Goal: Transaction & Acquisition: Book appointment/travel/reservation

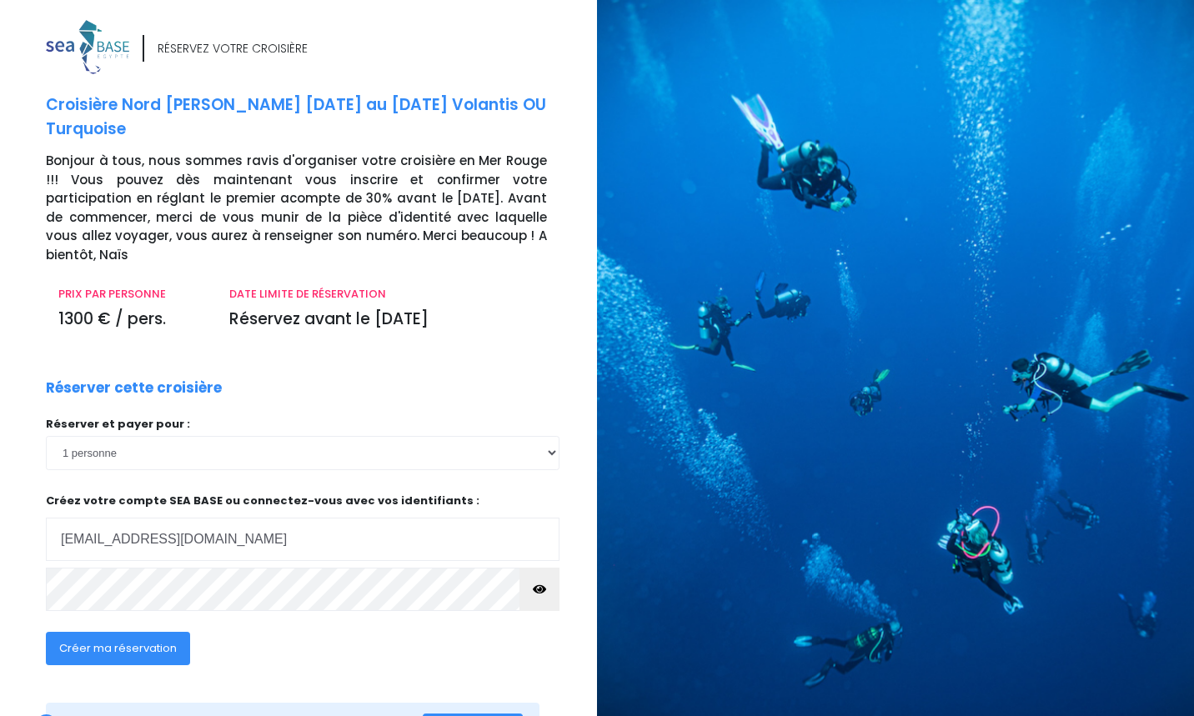
scroll to position [63, 0]
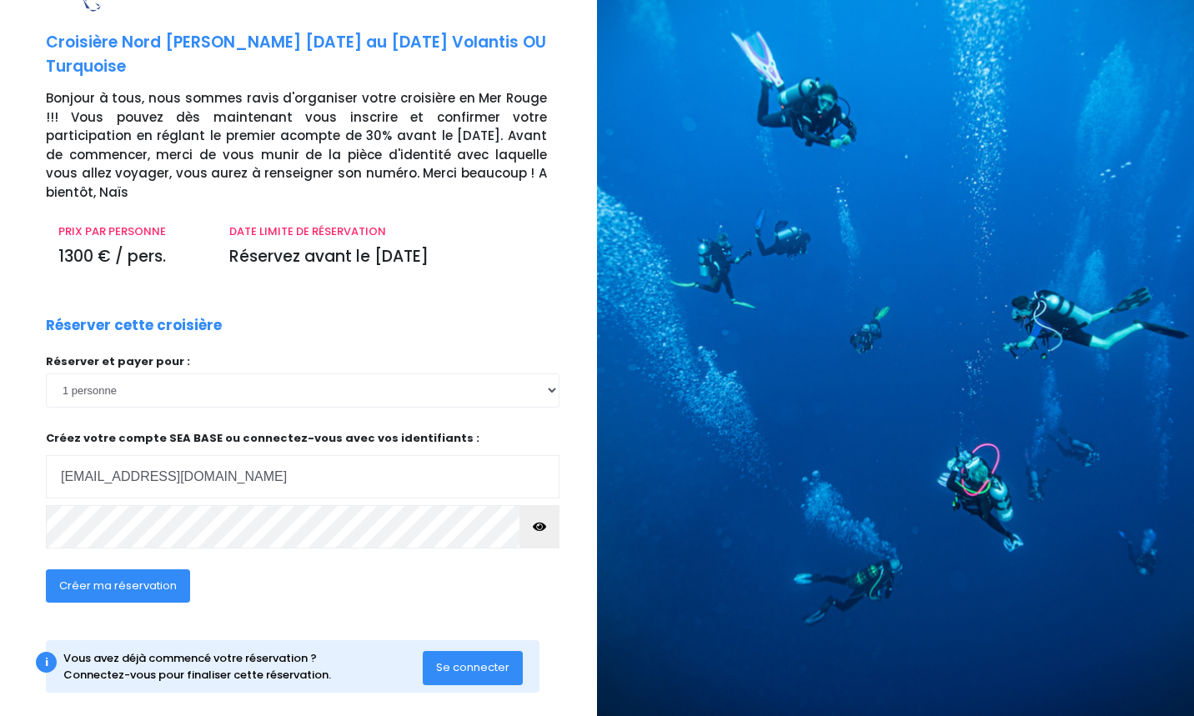
click at [459, 660] on span "Se connecter" at bounding box center [472, 668] width 73 height 16
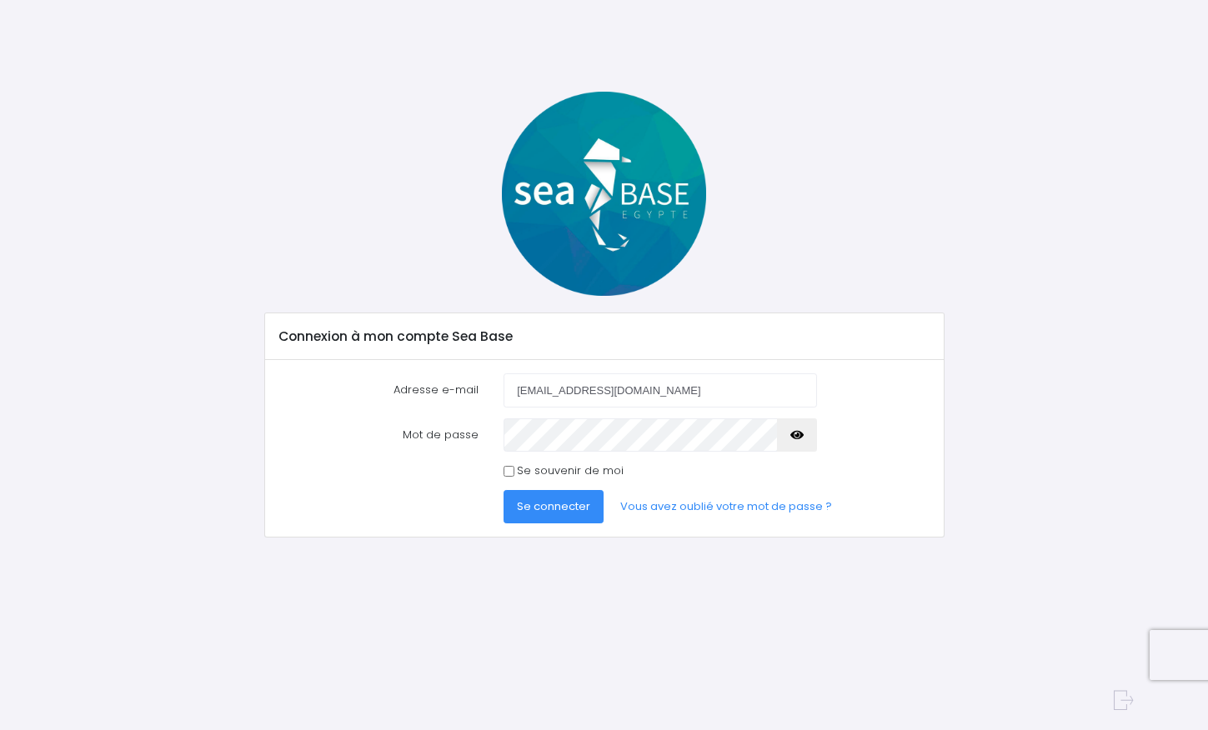
click at [566, 509] on span "Se connecter" at bounding box center [553, 507] width 73 height 16
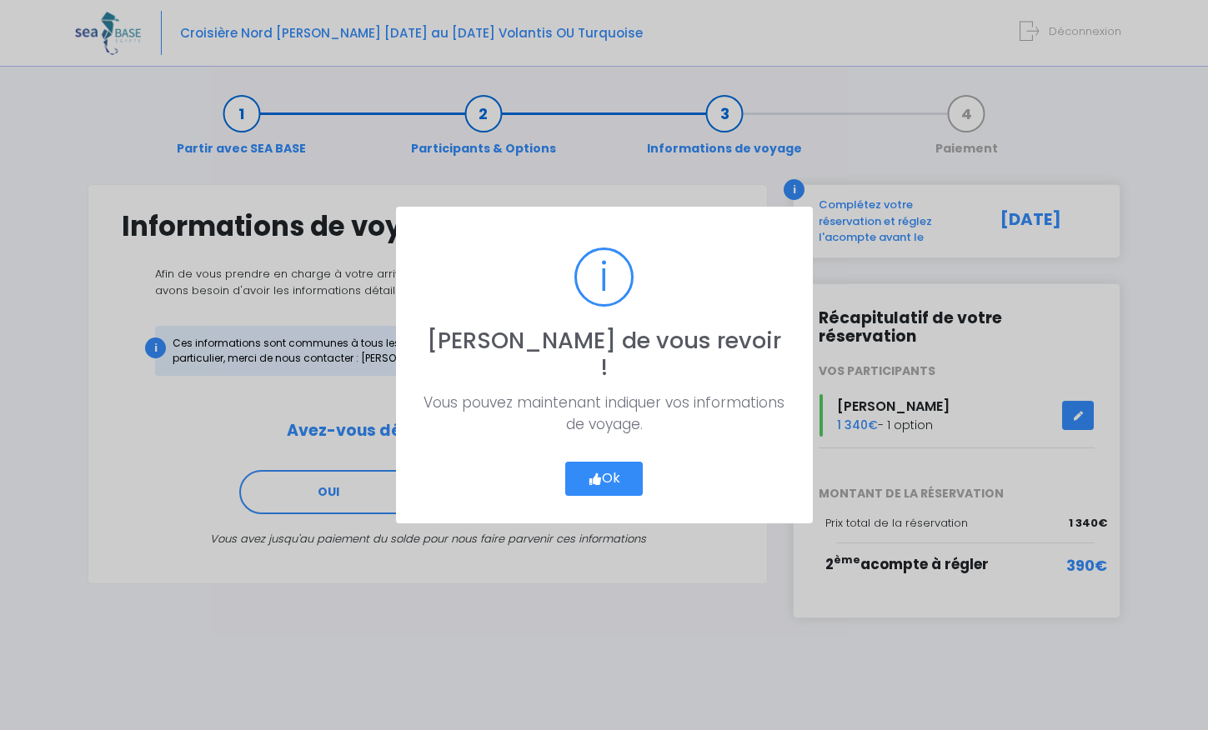
click at [611, 462] on button "Ok" at bounding box center [604, 479] width 78 height 35
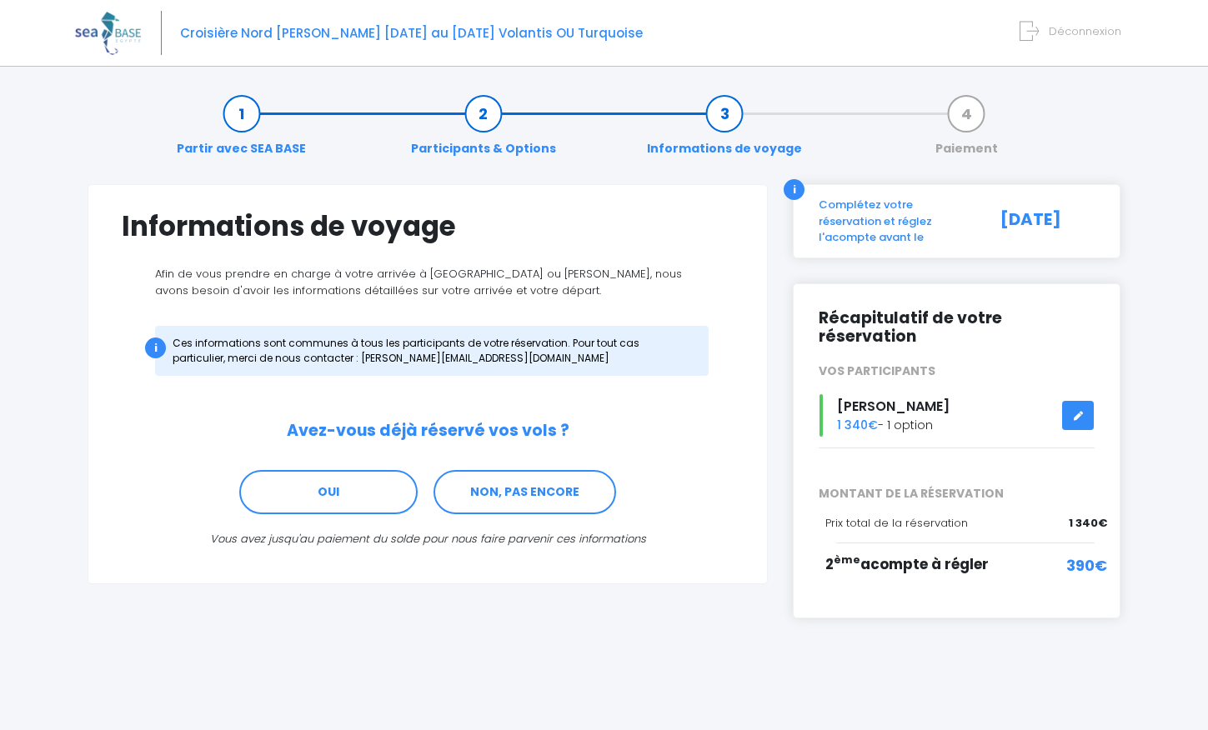
click at [1076, 554] on span "390€" at bounding box center [1086, 565] width 41 height 23
click at [872, 554] on span "2 ème acompte à régler" at bounding box center [906, 564] width 163 height 20
click at [1076, 416] on icon at bounding box center [1078, 416] width 12 height 0
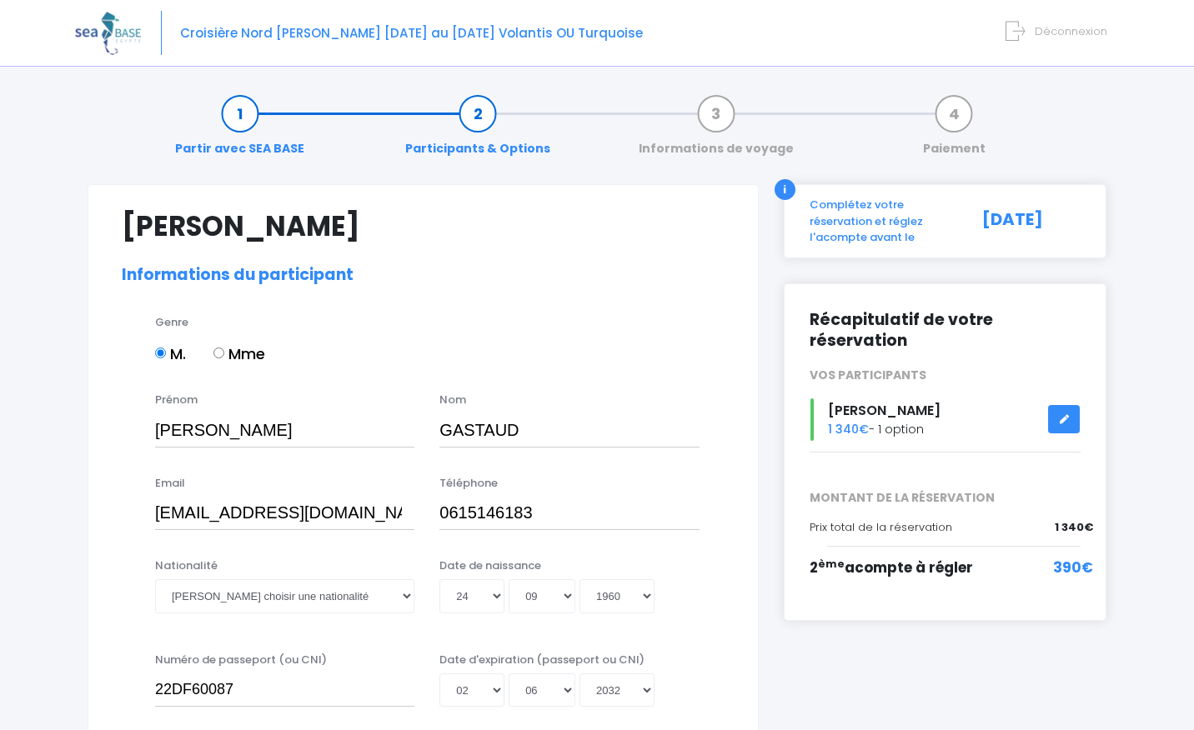
select select "MF1"
click at [1076, 570] on span "390€" at bounding box center [1073, 569] width 40 height 22
click at [788, 185] on div "i" at bounding box center [785, 189] width 21 height 21
click at [842, 221] on div "Complétez votre réservation et réglez l'acompte avant le" at bounding box center [883, 221] width 173 height 49
click at [1012, 221] on div "[DATE]" at bounding box center [1031, 221] width 123 height 49
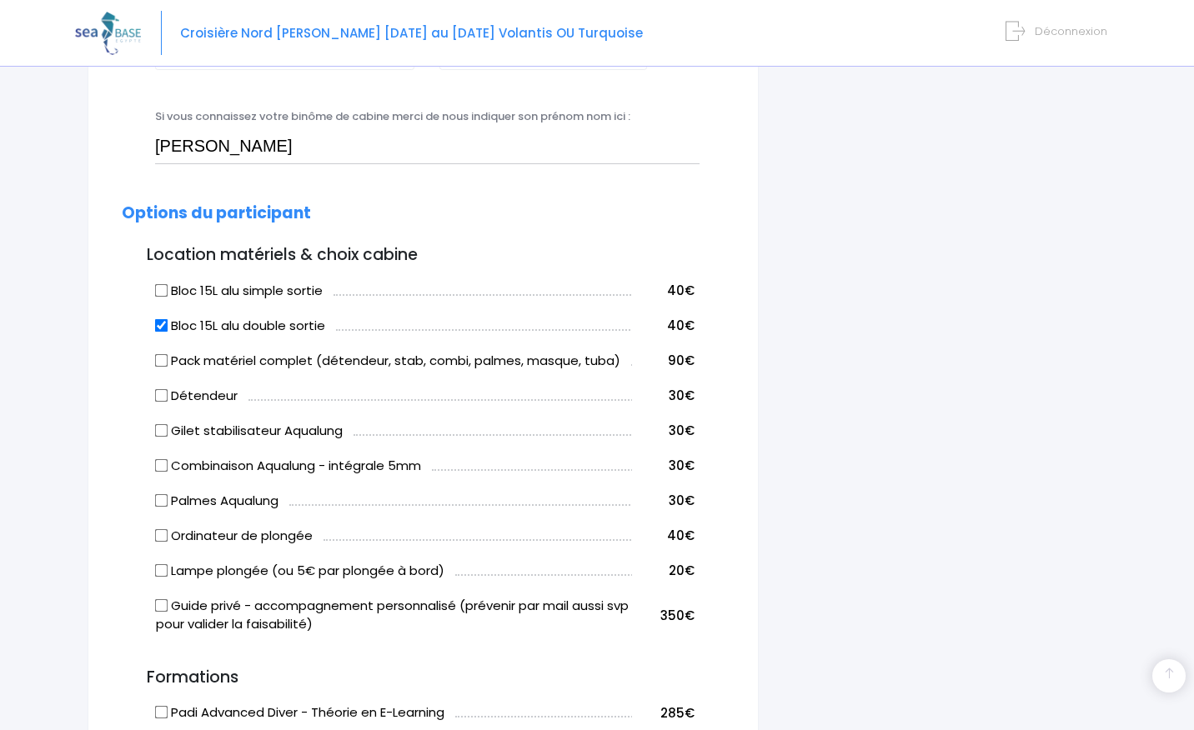
scroll to position [1698, 0]
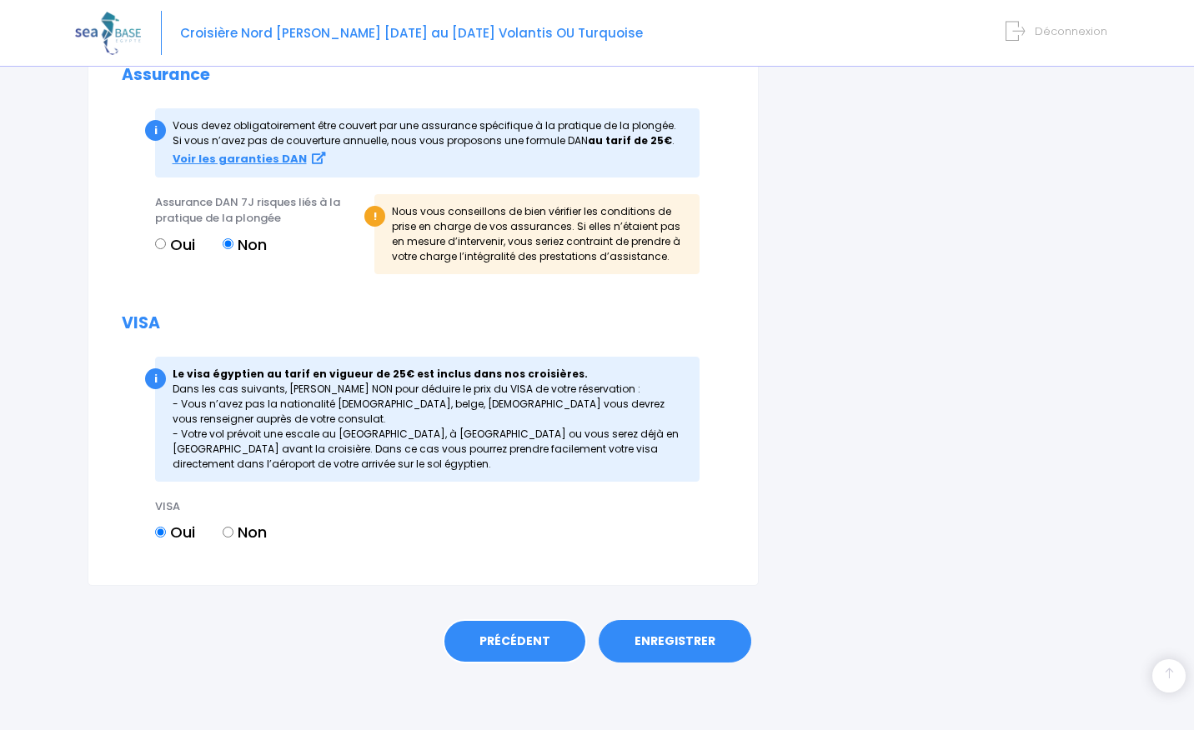
click at [519, 644] on link "PRÉCÉDENT" at bounding box center [515, 642] width 144 height 45
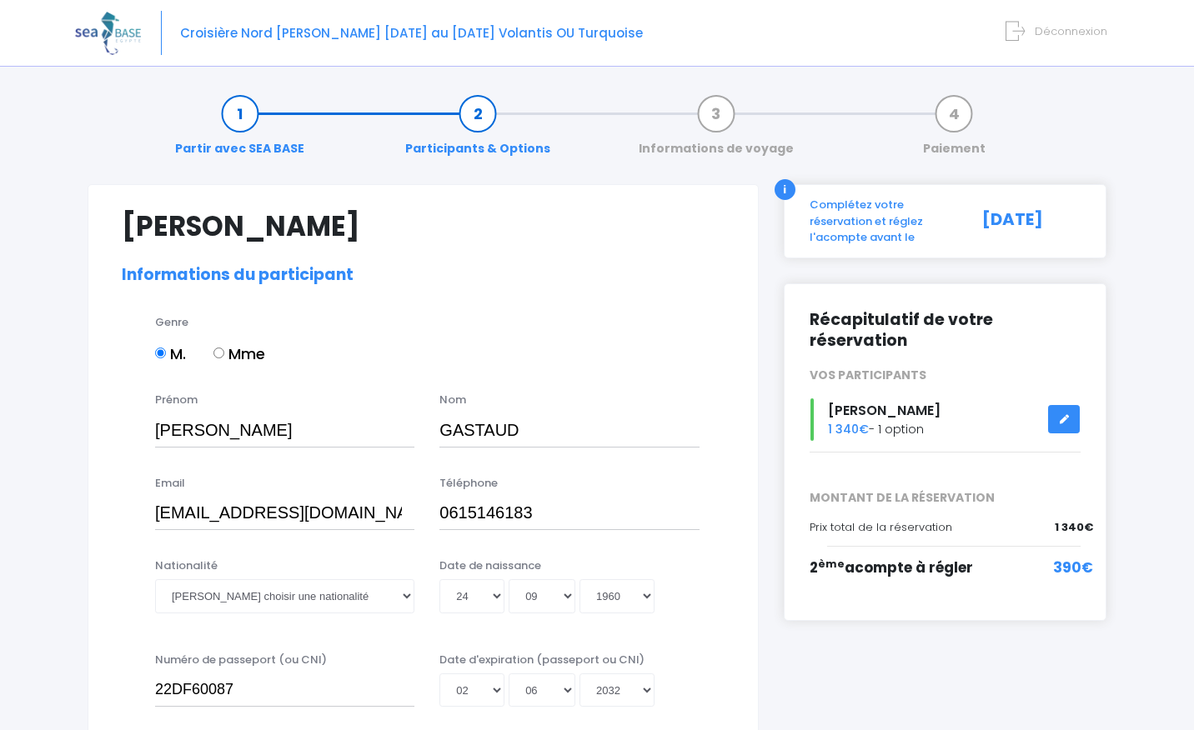
select select "MF1"
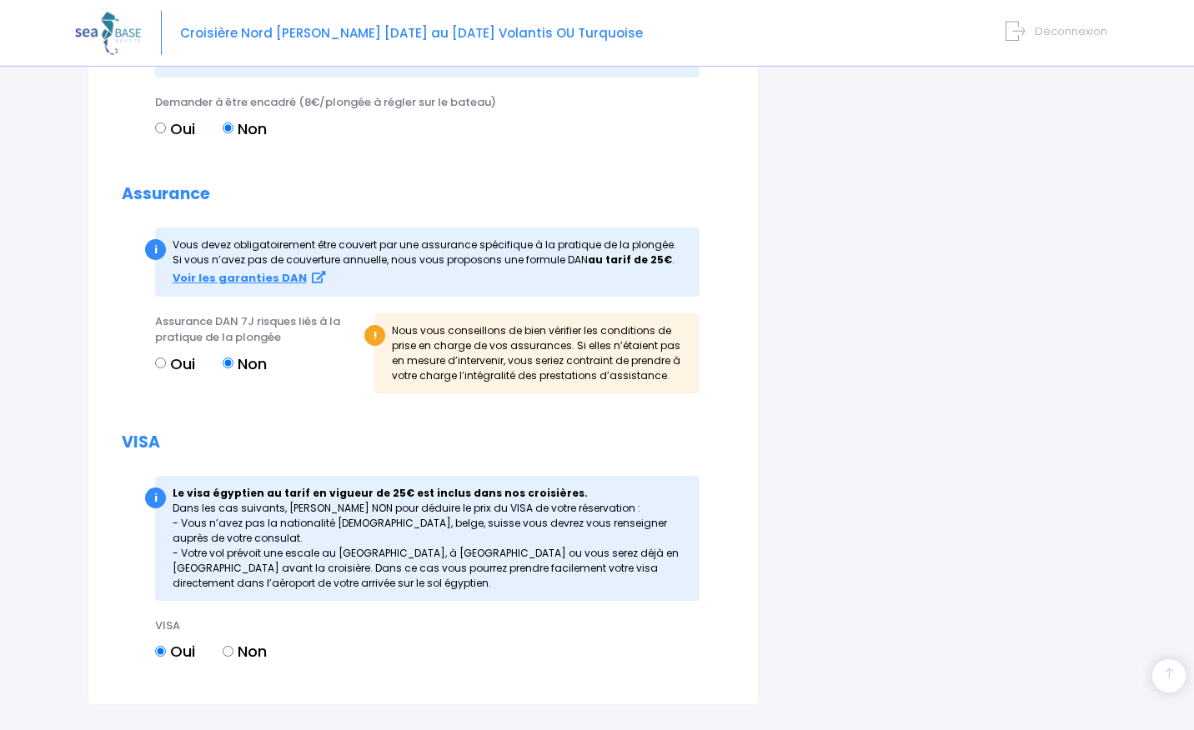
scroll to position [1698, 0]
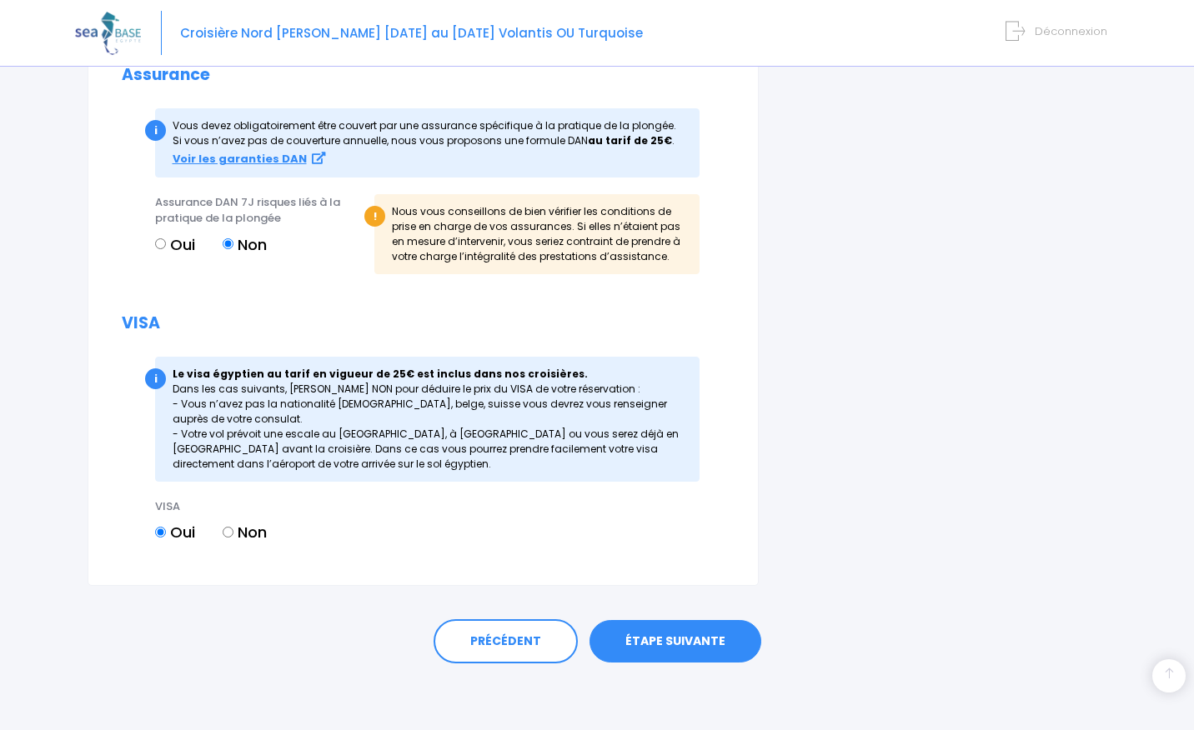
click at [685, 633] on link "ÉTAPE SUIVANTE" at bounding box center [675, 641] width 172 height 43
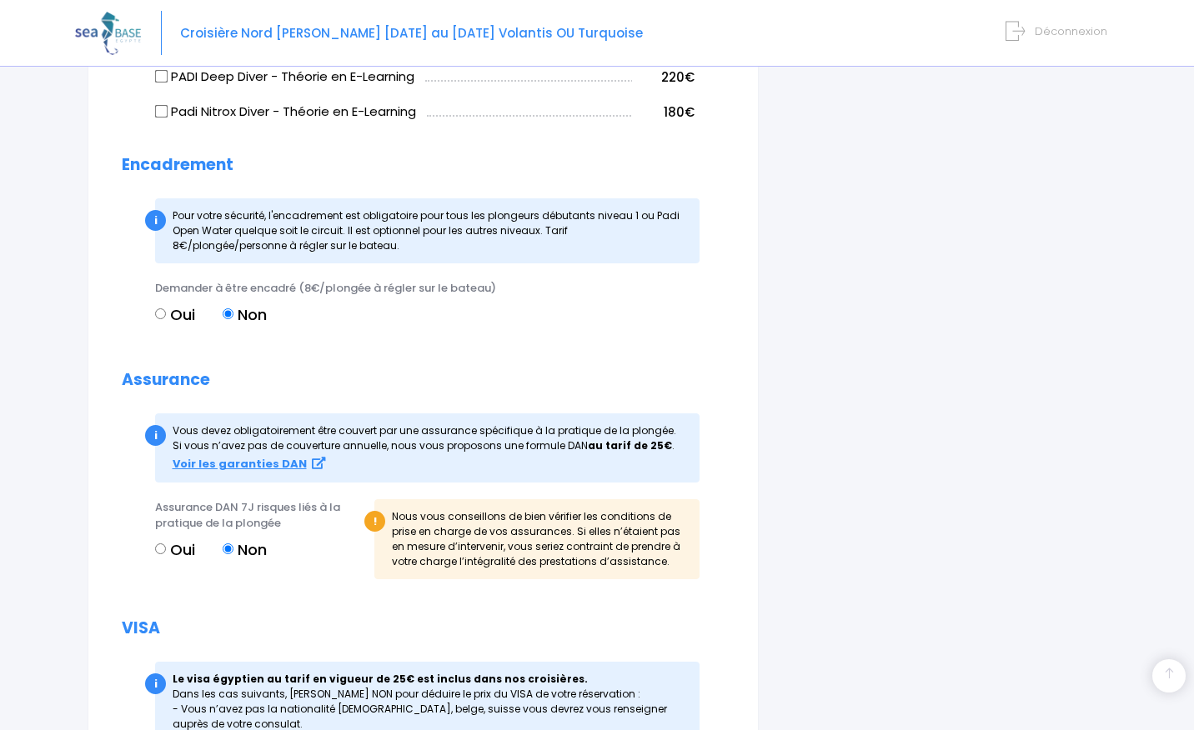
scroll to position [1724, 0]
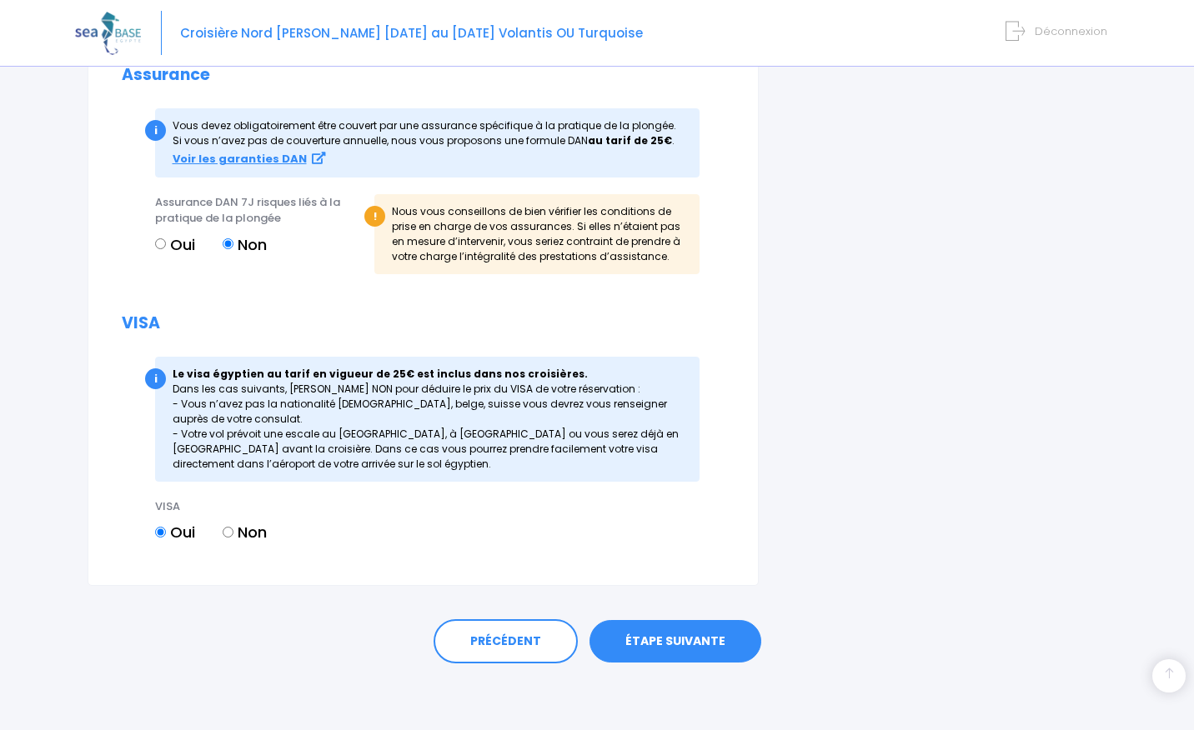
click at [674, 644] on link "ÉTAPE SUIVANTE" at bounding box center [675, 641] width 172 height 43
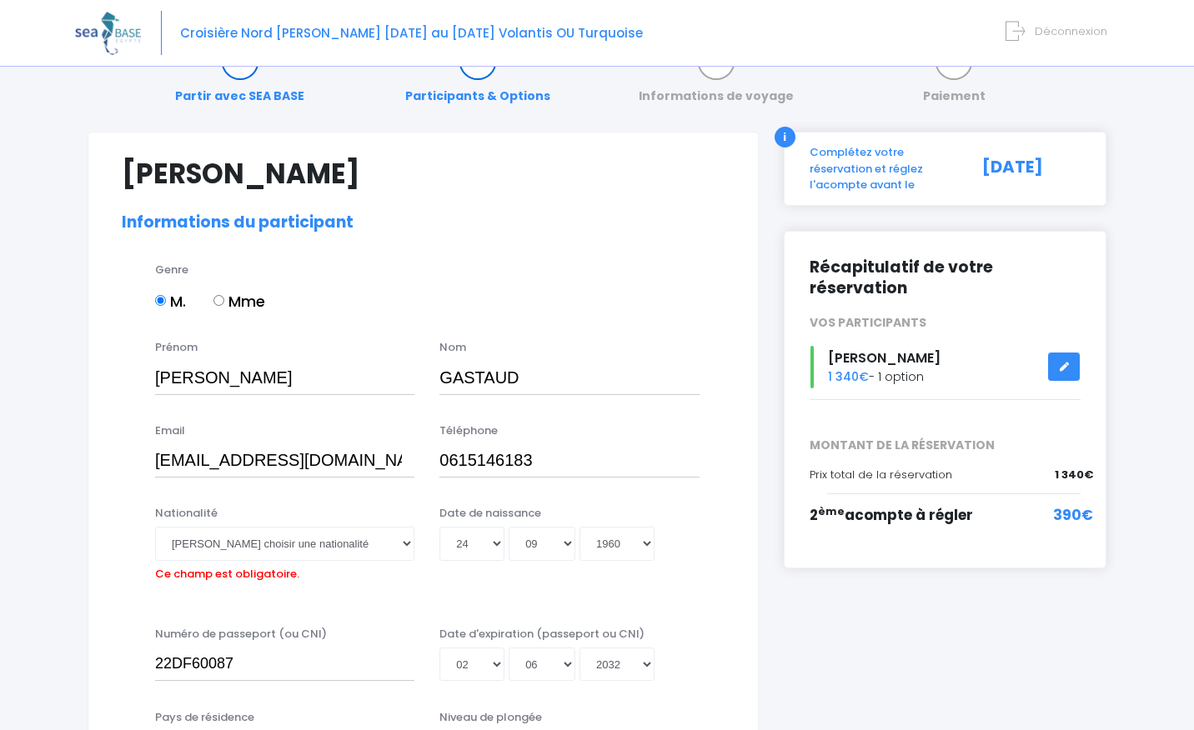
scroll to position [0, 0]
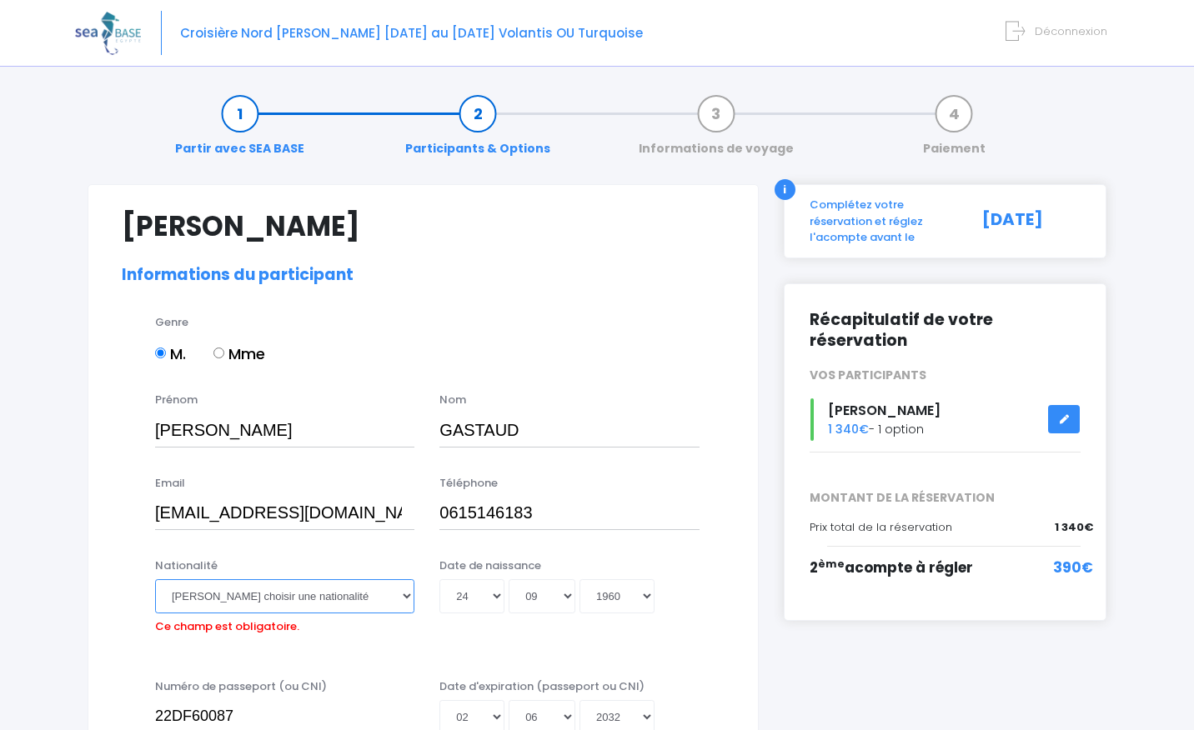
select select "Française"
click option "Française" at bounding box center [0, 0] width 0 height 0
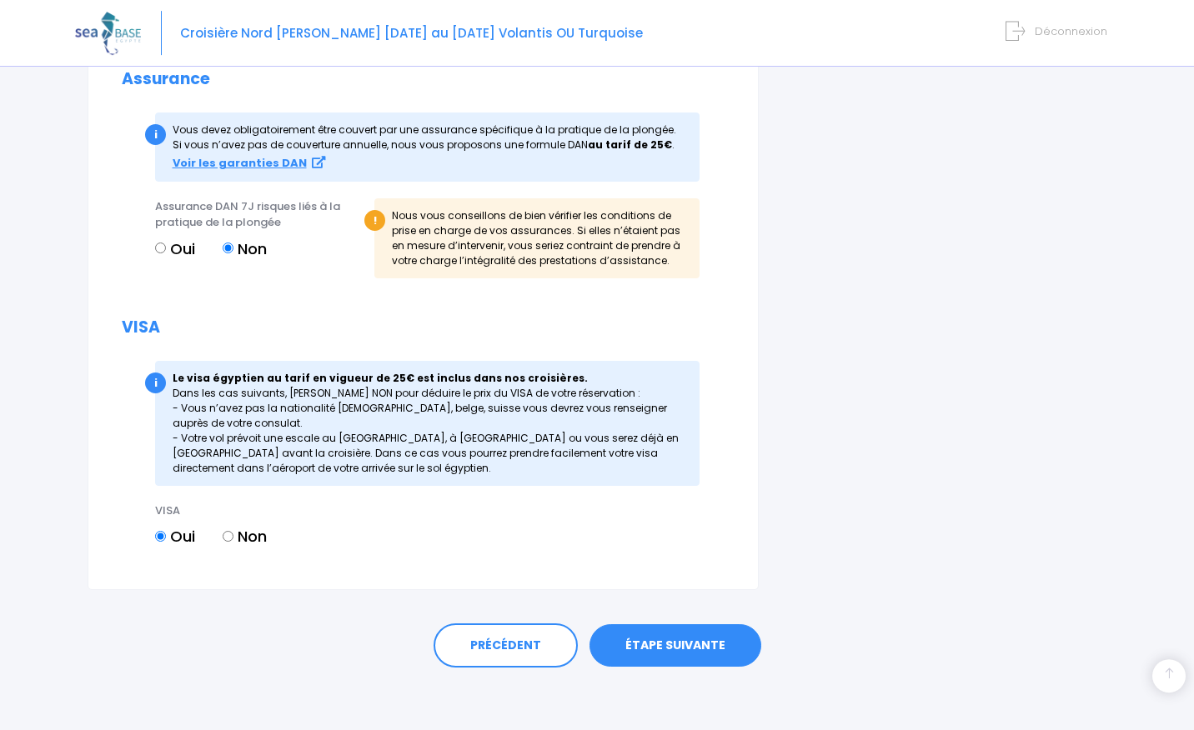
scroll to position [1698, 0]
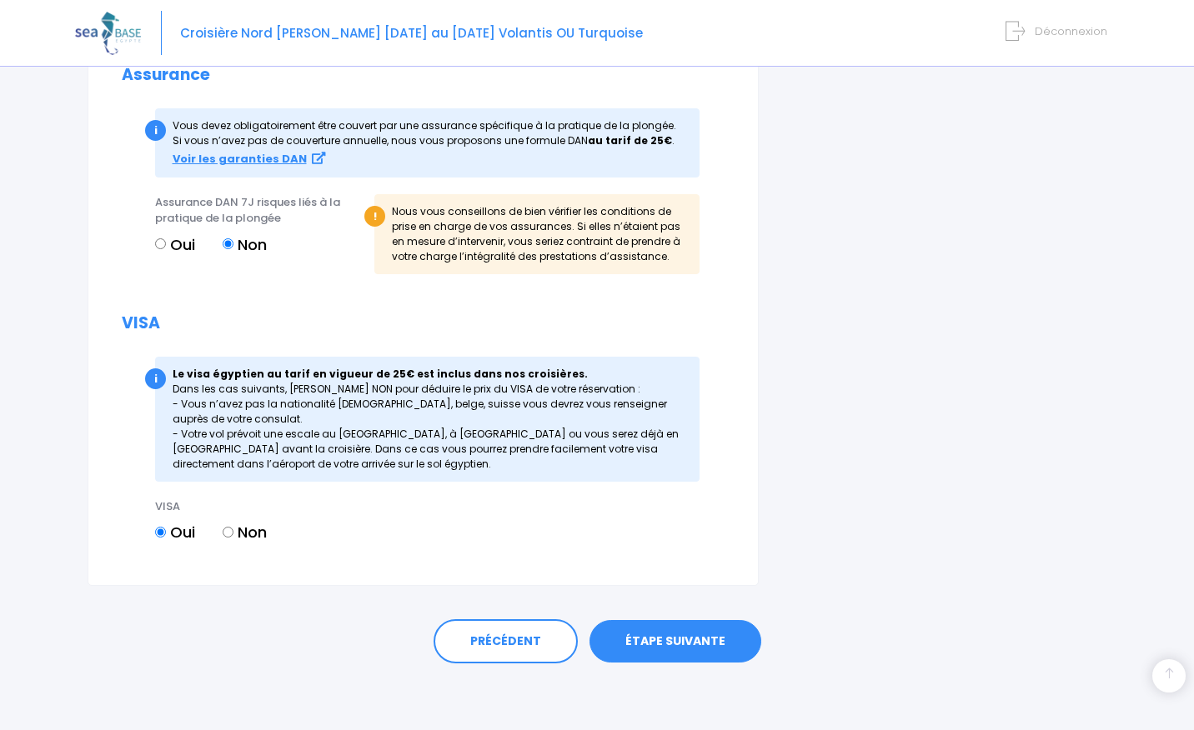
click at [705, 641] on link "ÉTAPE SUIVANTE" at bounding box center [675, 641] width 172 height 43
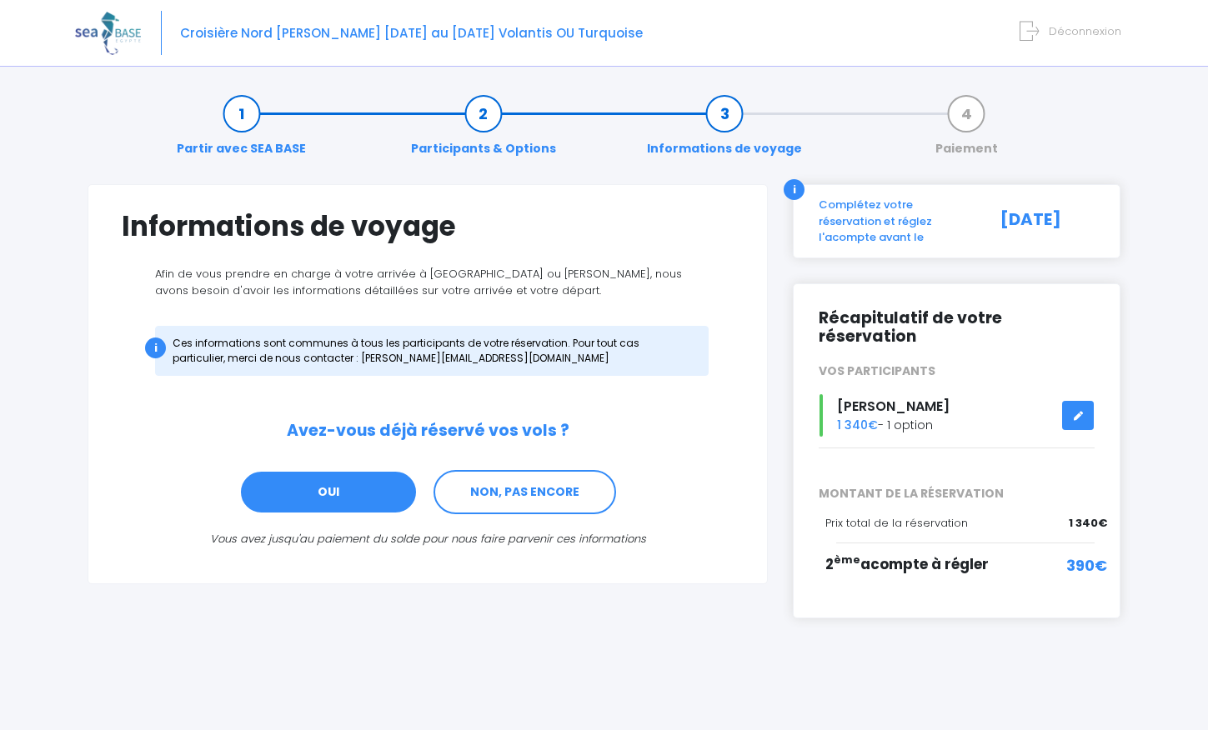
click at [325, 491] on link "OUI" at bounding box center [328, 492] width 178 height 45
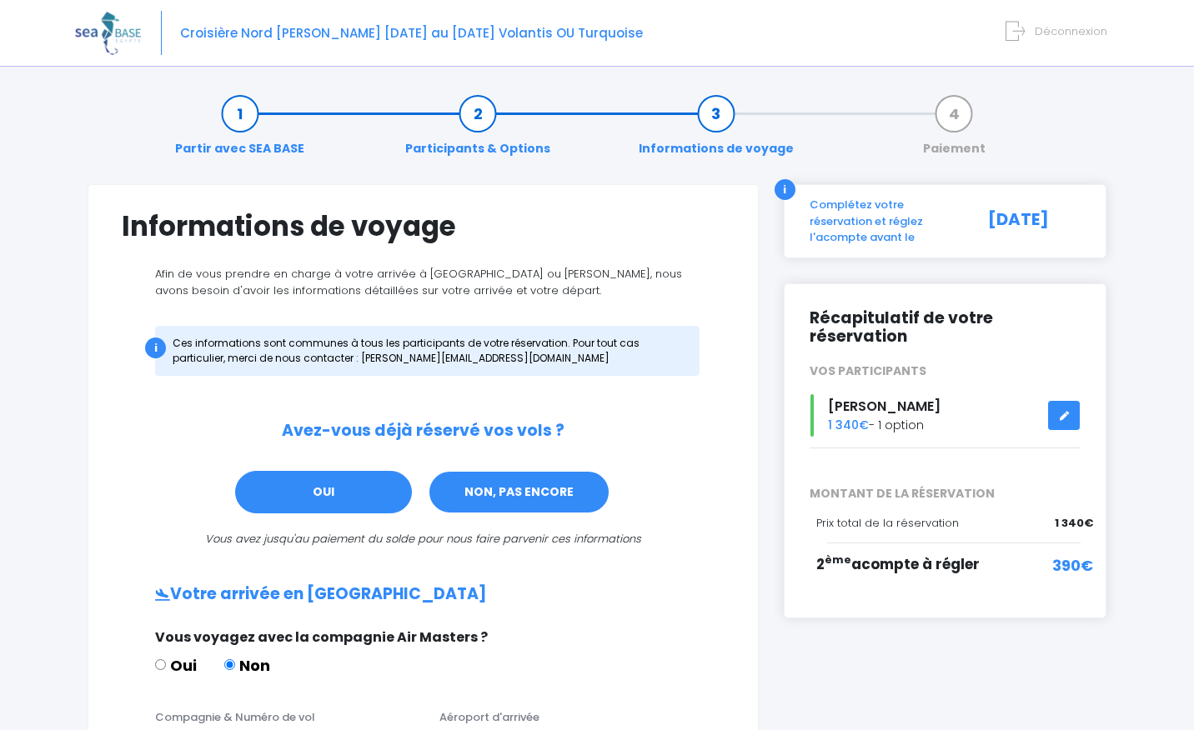
click at [484, 486] on link "NON, PAS ENCORE" at bounding box center [519, 492] width 183 height 45
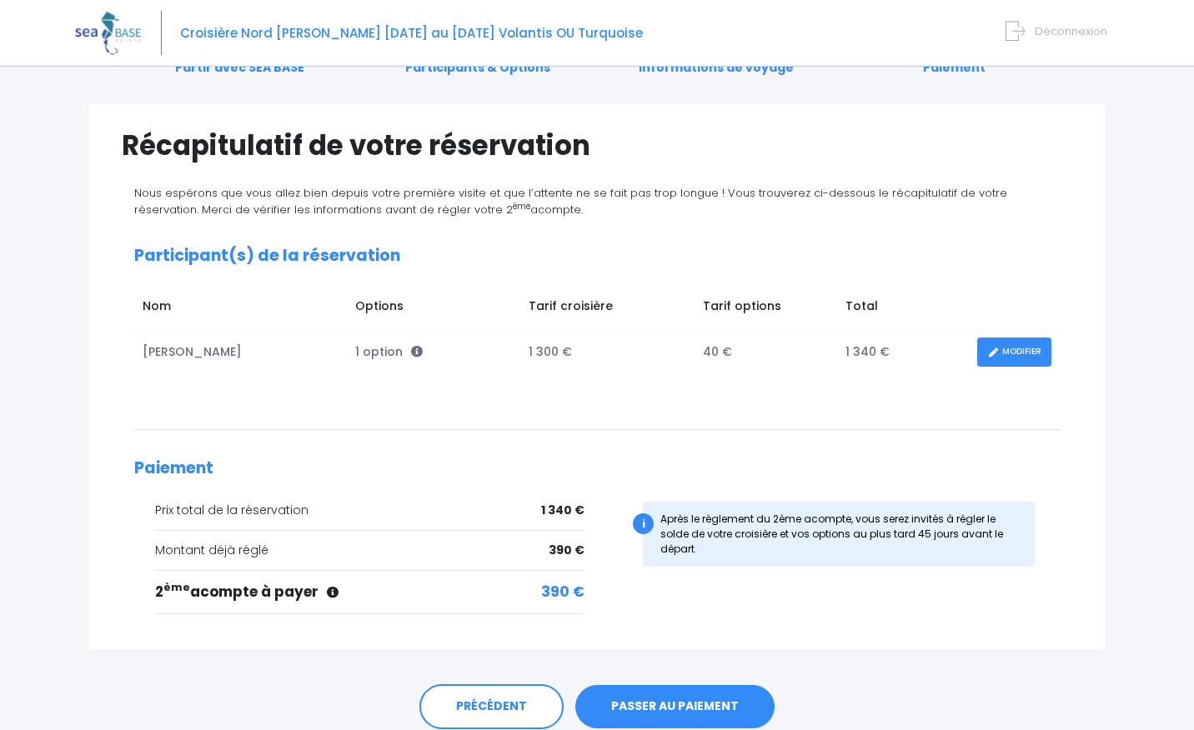
scroll to position [147, 0]
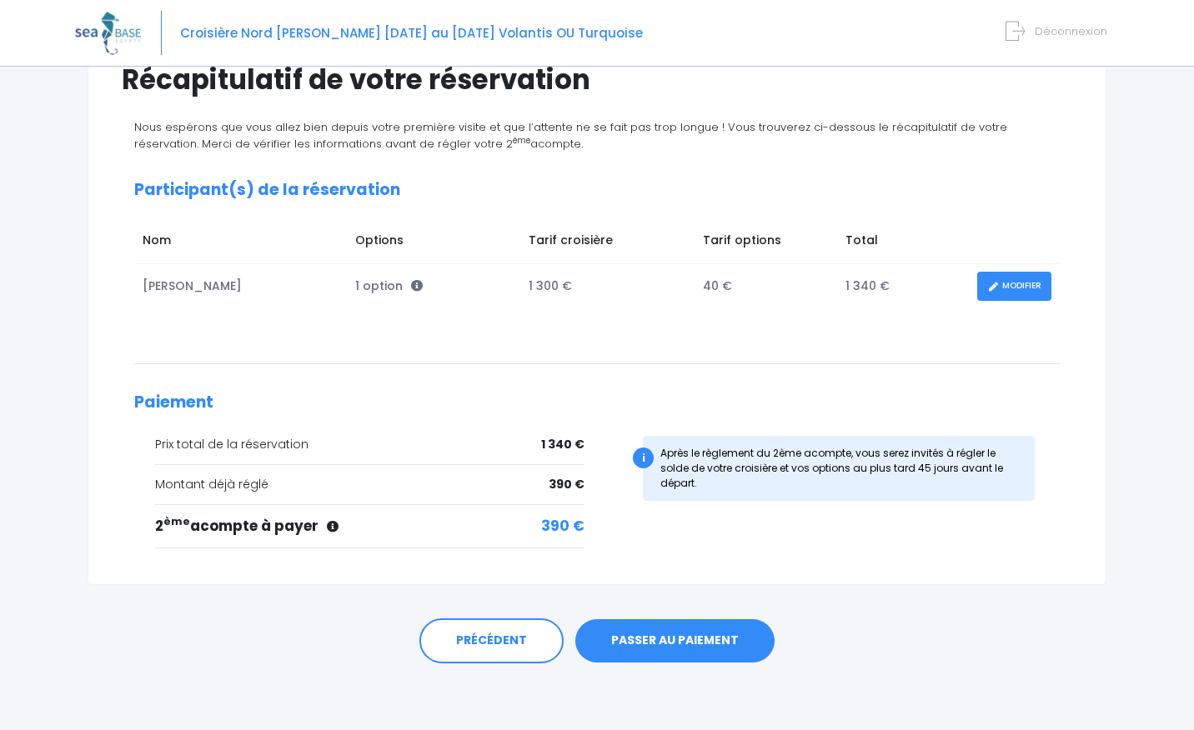
click at [679, 639] on link "PASSER AU PAIEMENT" at bounding box center [674, 641] width 199 height 43
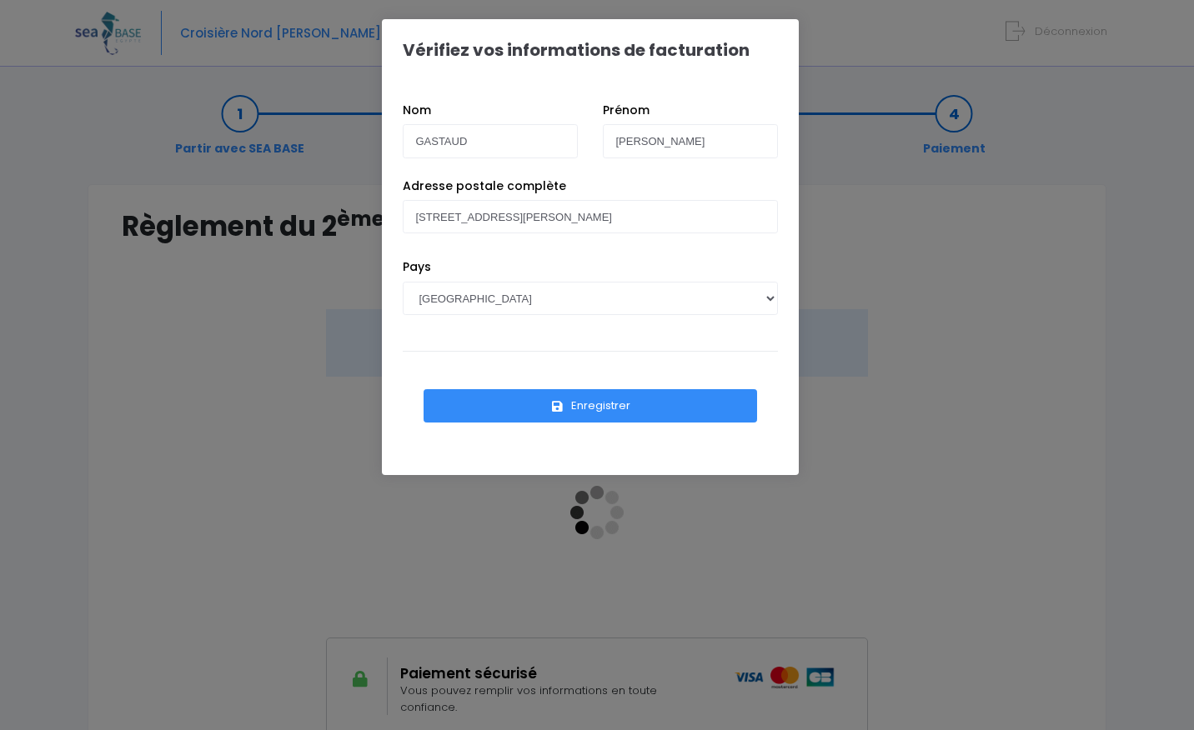
click at [573, 405] on button "Enregistrer" at bounding box center [591, 405] width 334 height 33
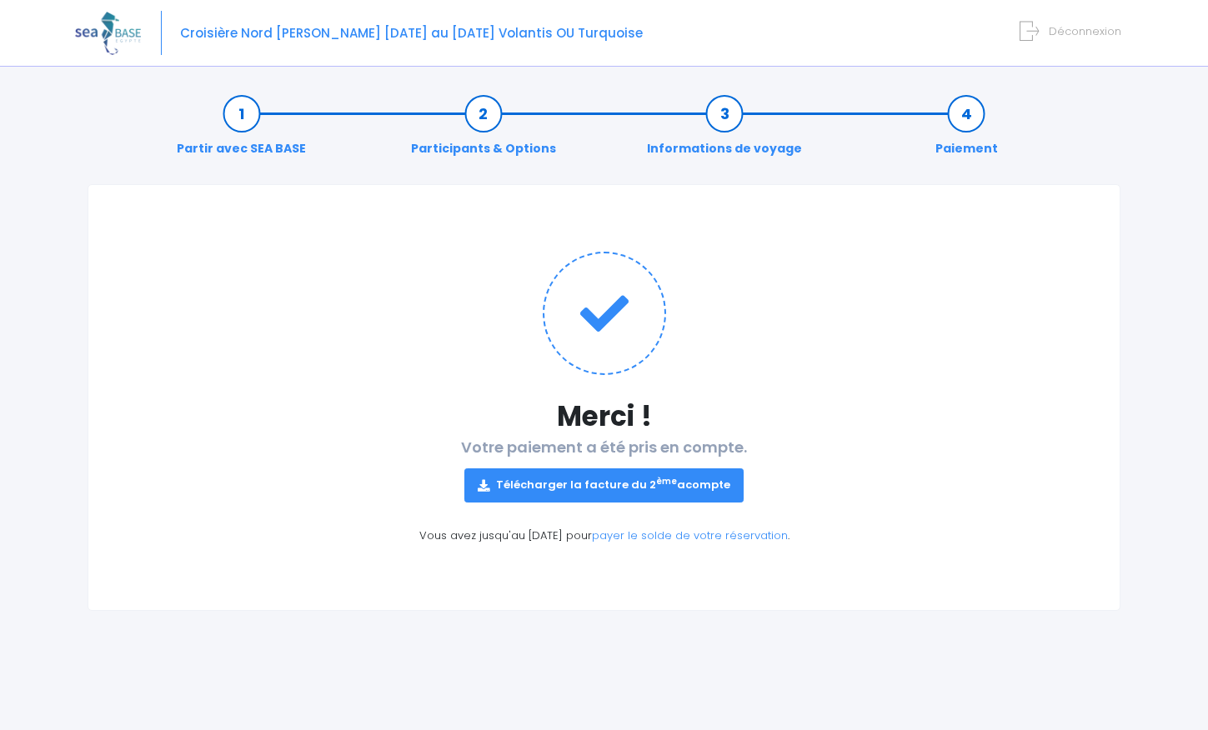
click at [589, 481] on link "Télécharger la facture du 2 ème acompte" at bounding box center [603, 485] width 279 height 33
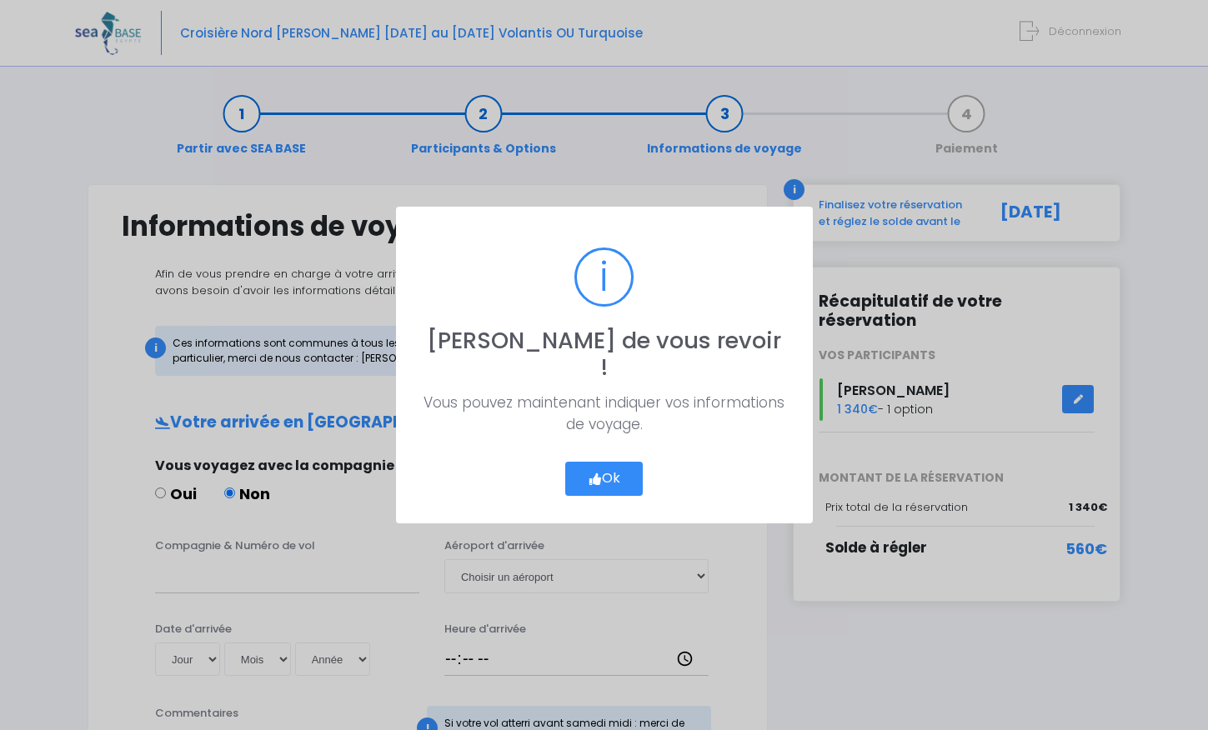
click at [610, 475] on button "Ok" at bounding box center [604, 479] width 78 height 35
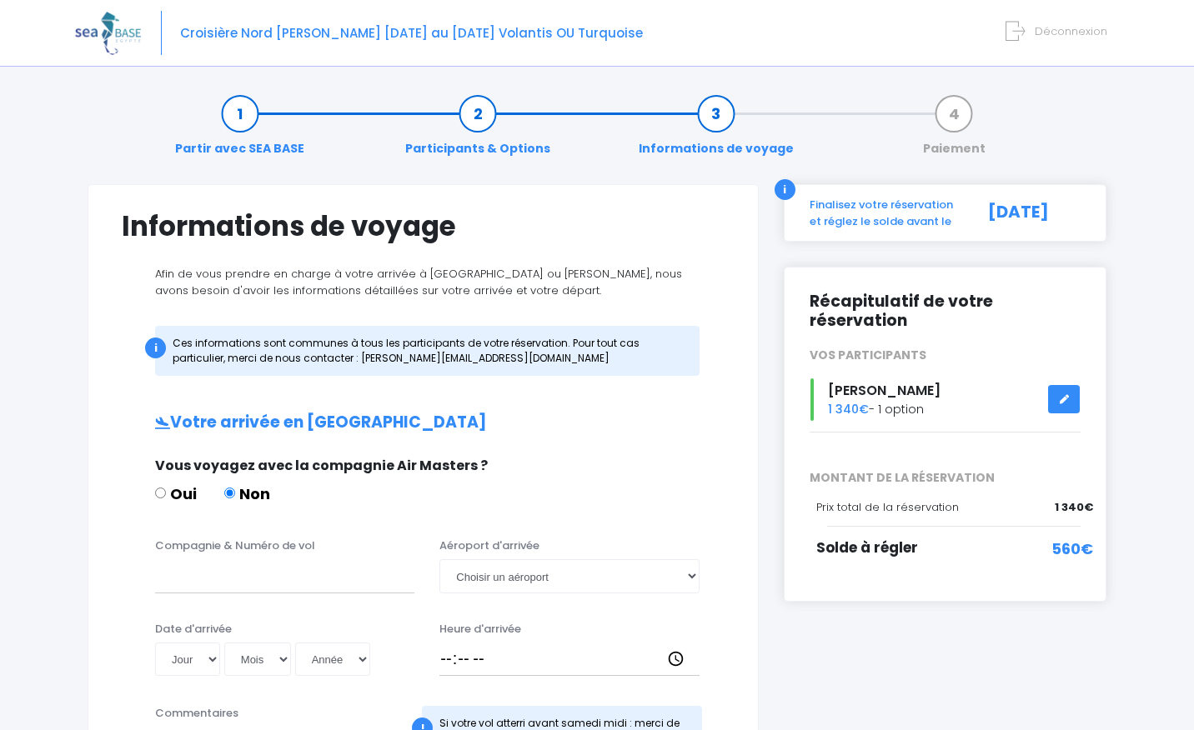
click at [1051, 34] on span "Déconnexion" at bounding box center [1071, 31] width 73 height 16
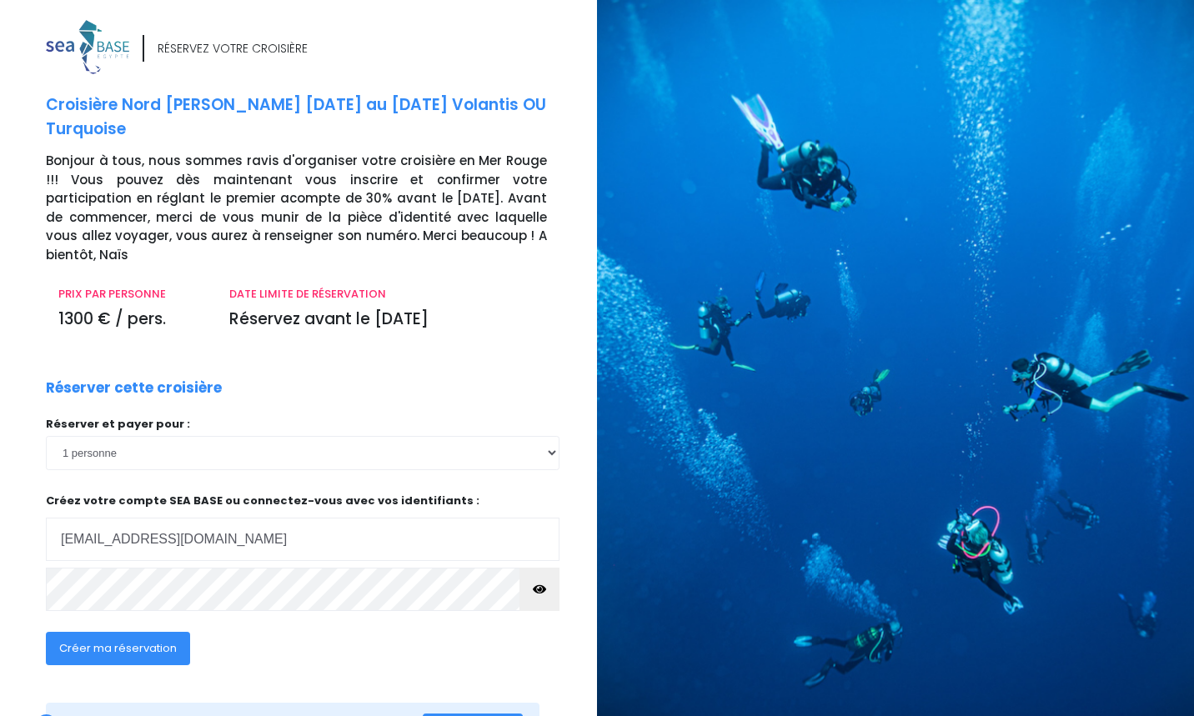
click at [404, 527] on input "[EMAIL_ADDRESS][DOMAIN_NAME]" at bounding box center [303, 539] width 514 height 43
drag, startPoint x: 402, startPoint y: 527, endPoint x: 60, endPoint y: 514, distance: 342.1
click at [60, 518] on input "[EMAIL_ADDRESS][DOMAIN_NAME]" at bounding box center [303, 539] width 514 height 43
click at [530, 574] on button "button" at bounding box center [539, 589] width 40 height 43
drag, startPoint x: 237, startPoint y: 524, endPoint x: 1, endPoint y: 509, distance: 236.5
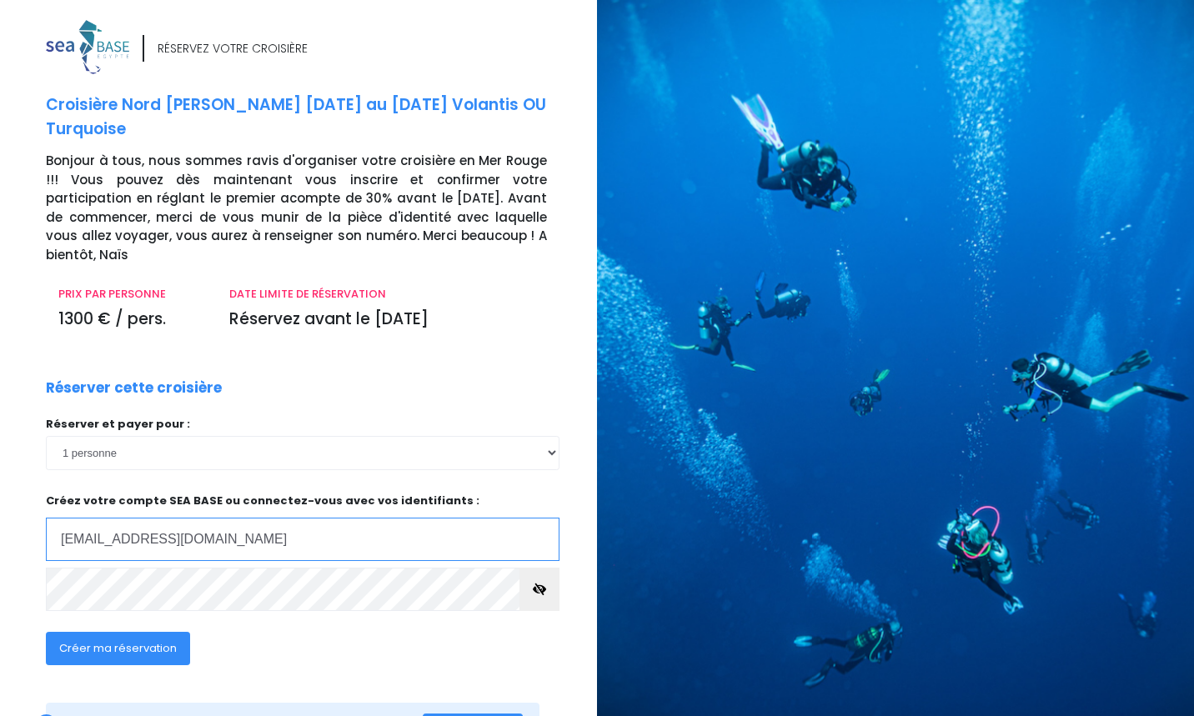
click at [46, 518] on input "[EMAIL_ADDRESS][DOMAIN_NAME]" at bounding box center [303, 539] width 514 height 43
drag, startPoint x: 167, startPoint y: 517, endPoint x: 25, endPoint y: 513, distance: 141.8
click at [46, 518] on input "oliviergastaud95" at bounding box center [303, 539] width 514 height 43
paste input "@gmail.com"
type input "oliviergastaud95@gmail.com"
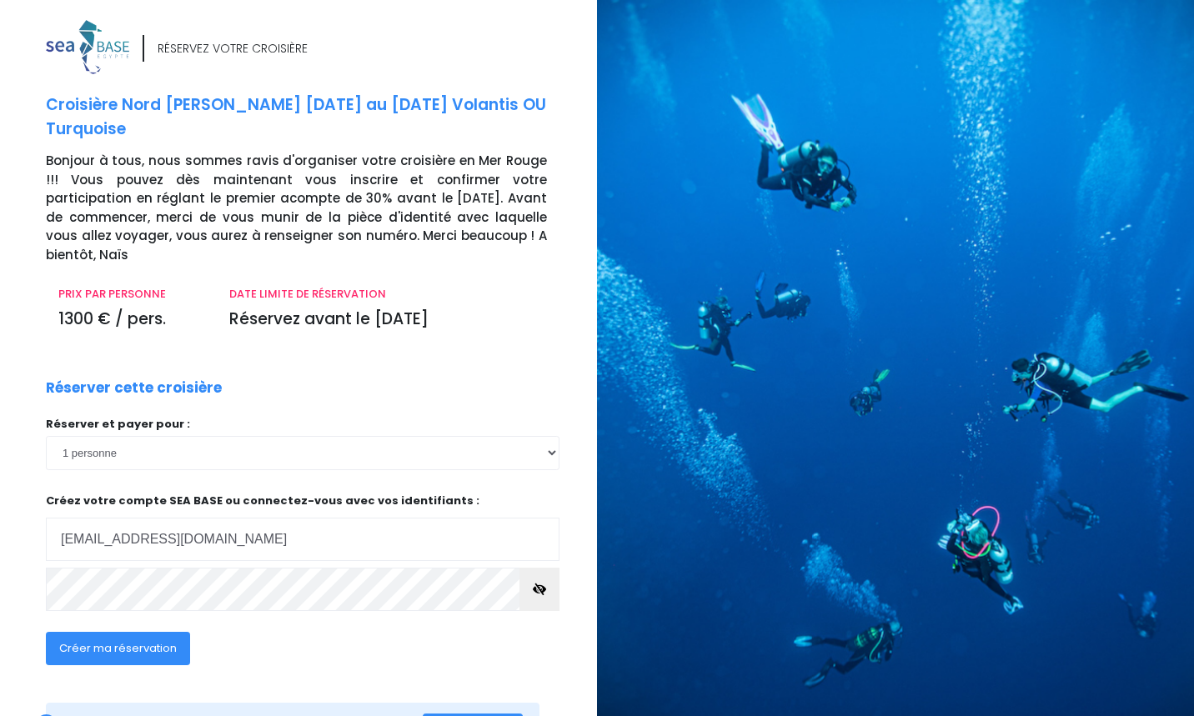
click at [314, 629] on div "Créer ma réservation" at bounding box center [247, 654] width 428 height 64
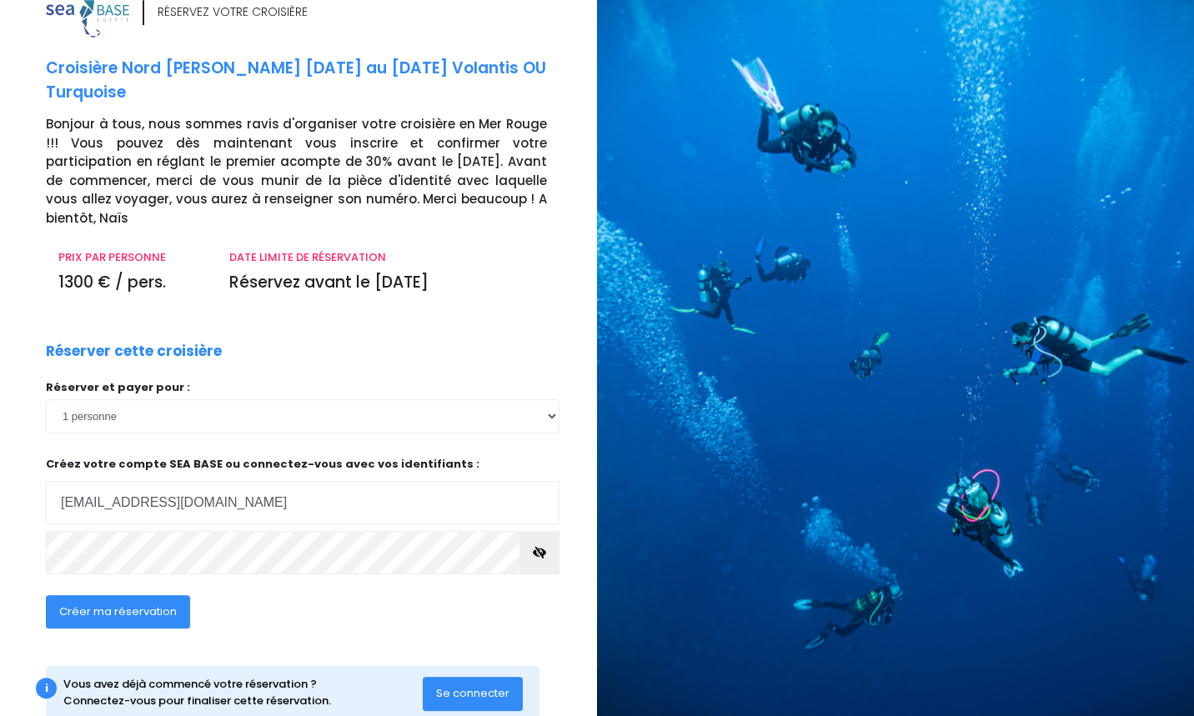
scroll to position [63, 0]
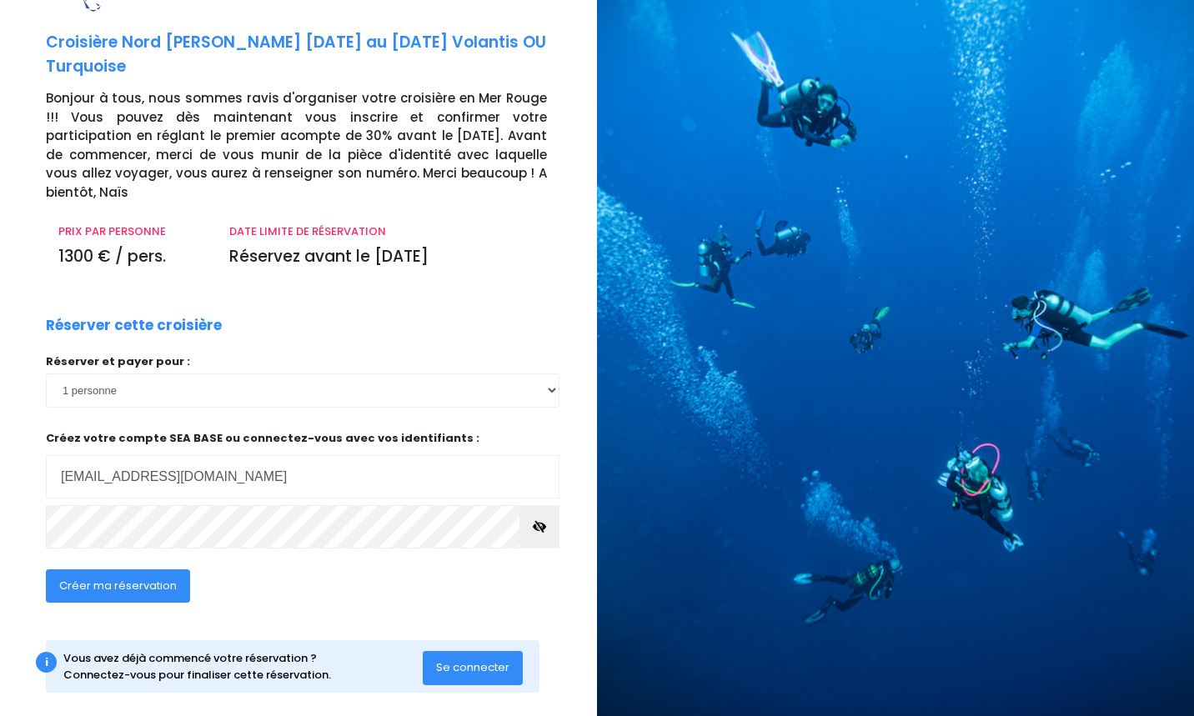
click at [479, 660] on span "Se connecter" at bounding box center [472, 668] width 73 height 16
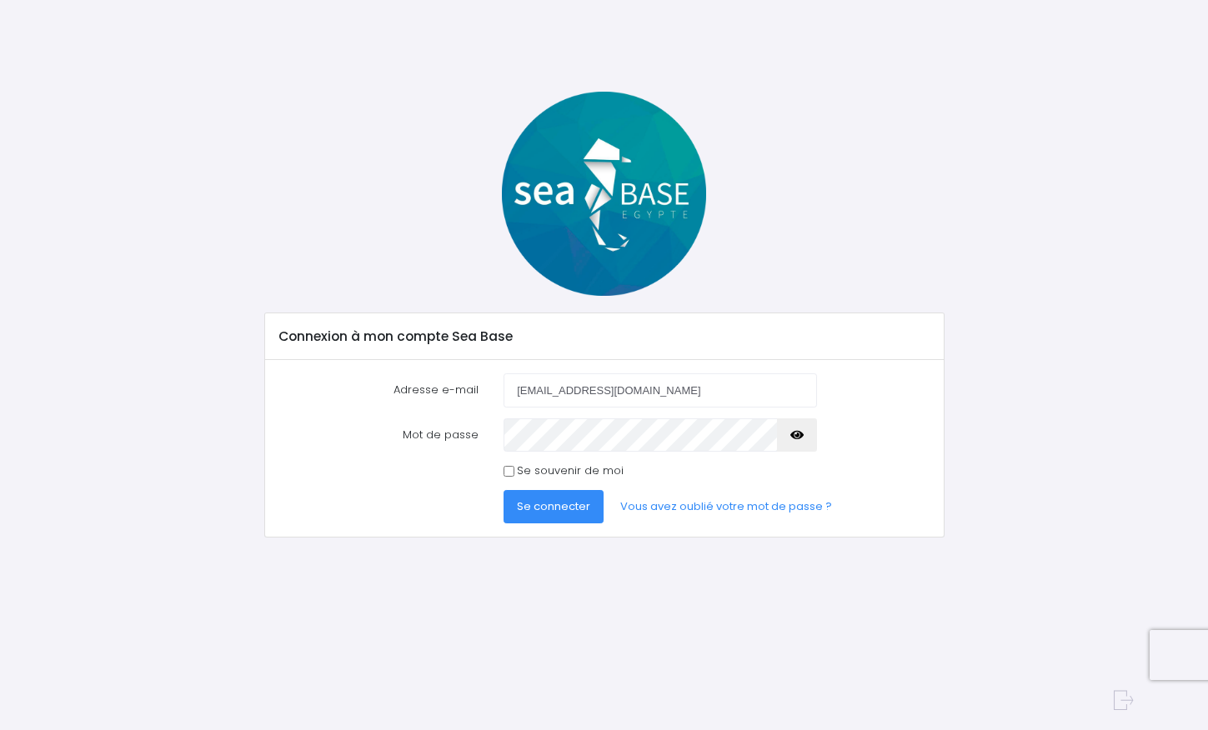
type input "[EMAIL_ADDRESS][DOMAIN_NAME]"
click at [561, 504] on span "Se connecter" at bounding box center [553, 507] width 73 height 16
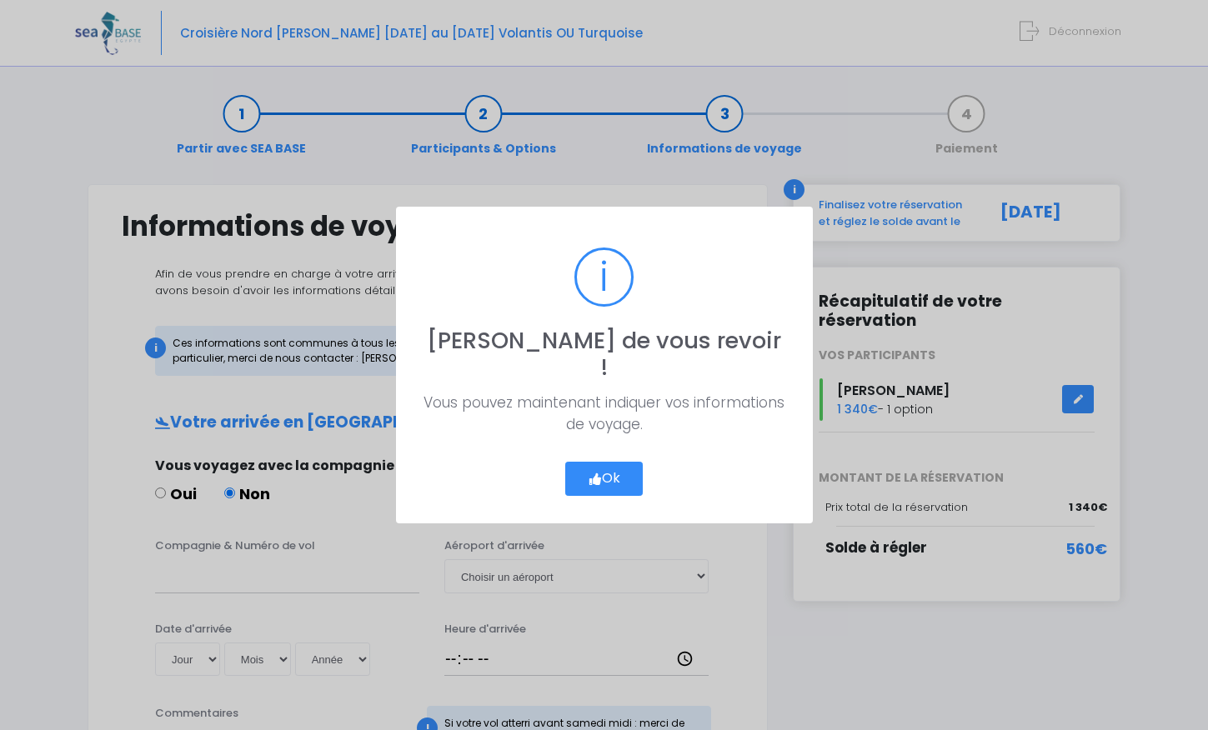
click at [620, 462] on button "Ok" at bounding box center [604, 479] width 78 height 35
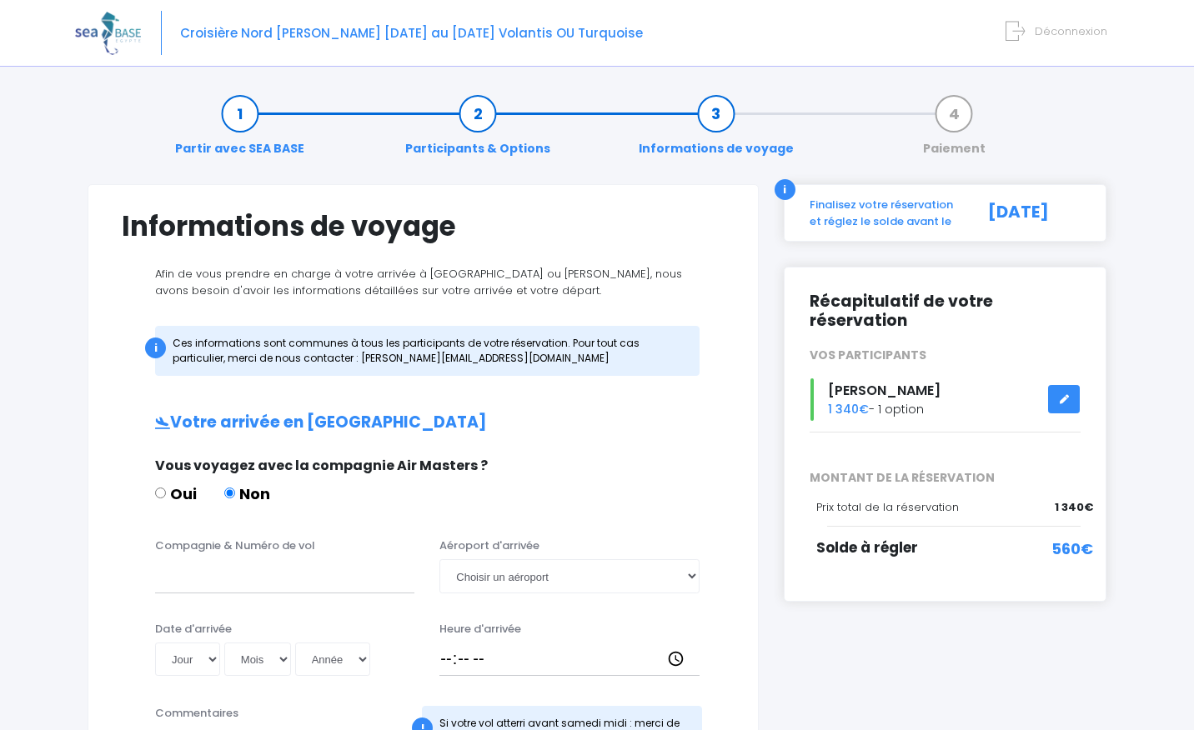
click at [1080, 30] on span "Déconnexion" at bounding box center [1071, 31] width 73 height 16
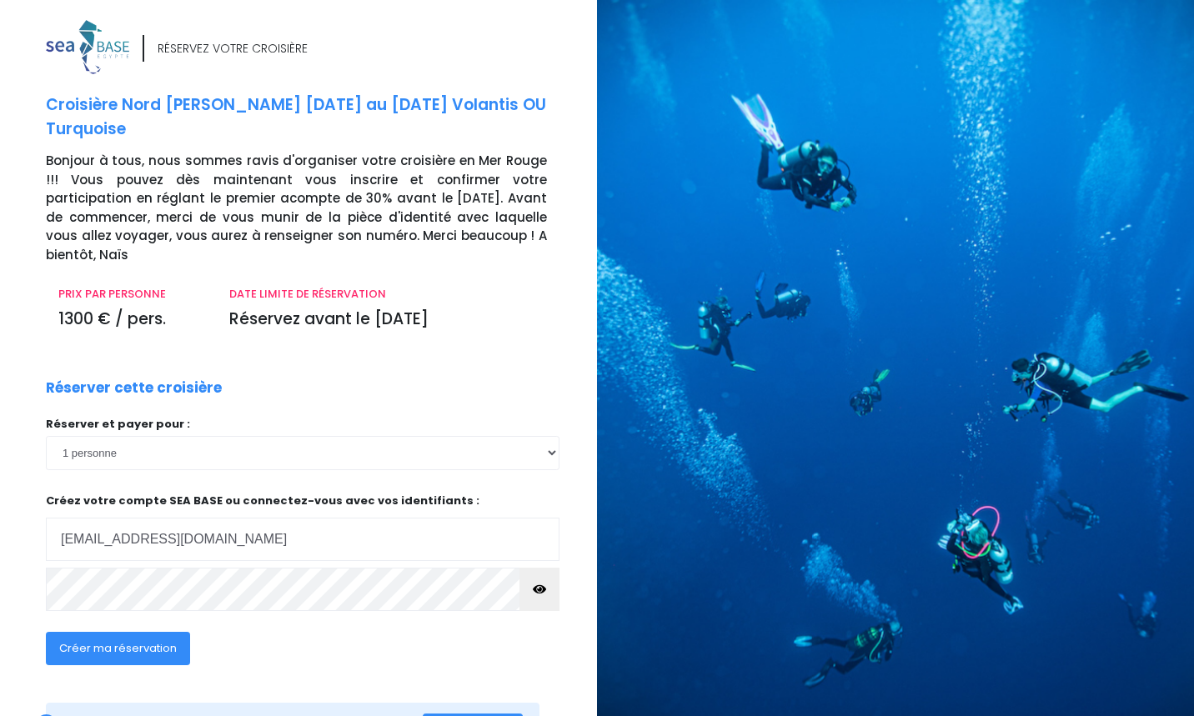
drag, startPoint x: 235, startPoint y: 527, endPoint x: 3, endPoint y: 507, distance: 232.7
click at [46, 518] on input "[EMAIL_ADDRESS][DOMAIN_NAME]" at bounding box center [303, 539] width 514 height 43
type input "[EMAIL_ADDRESS][DOMAIN_NAME]"
click at [367, 416] on div "Réserver et payer pour : 1 personne 2 personnes 3 personnes 4 personnes 5 perso…" at bounding box center [303, 519] width 514 height 206
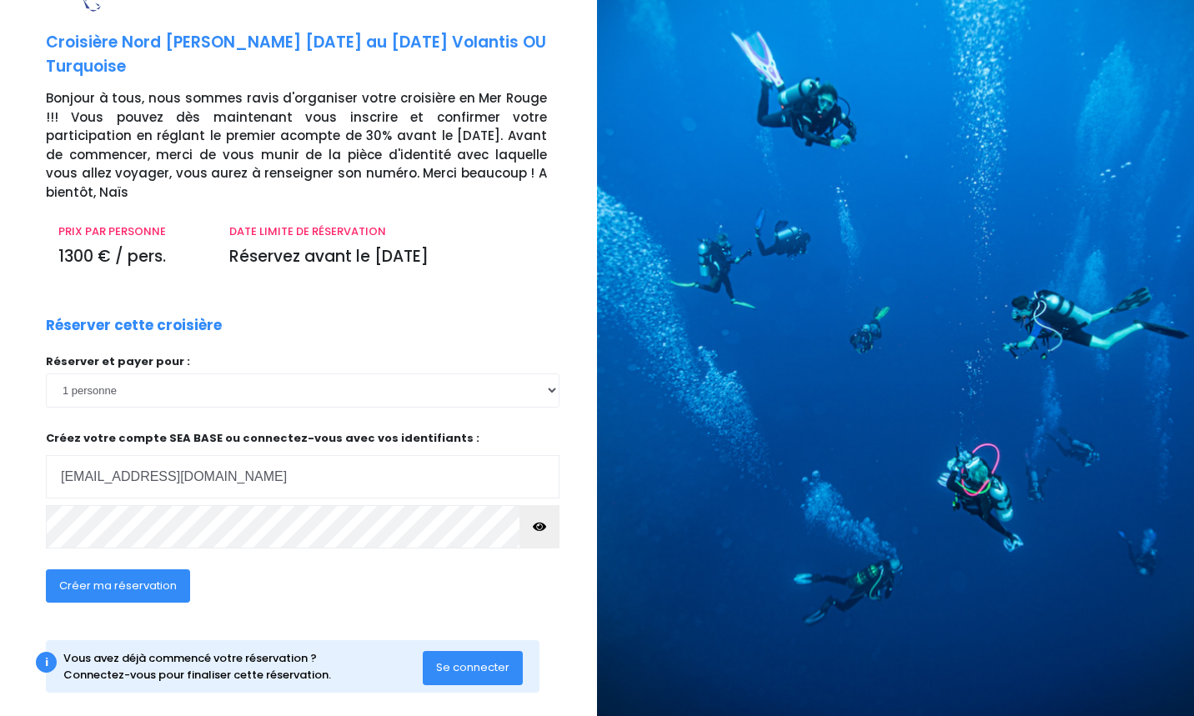
click at [471, 660] on span "Se connecter" at bounding box center [472, 668] width 73 height 16
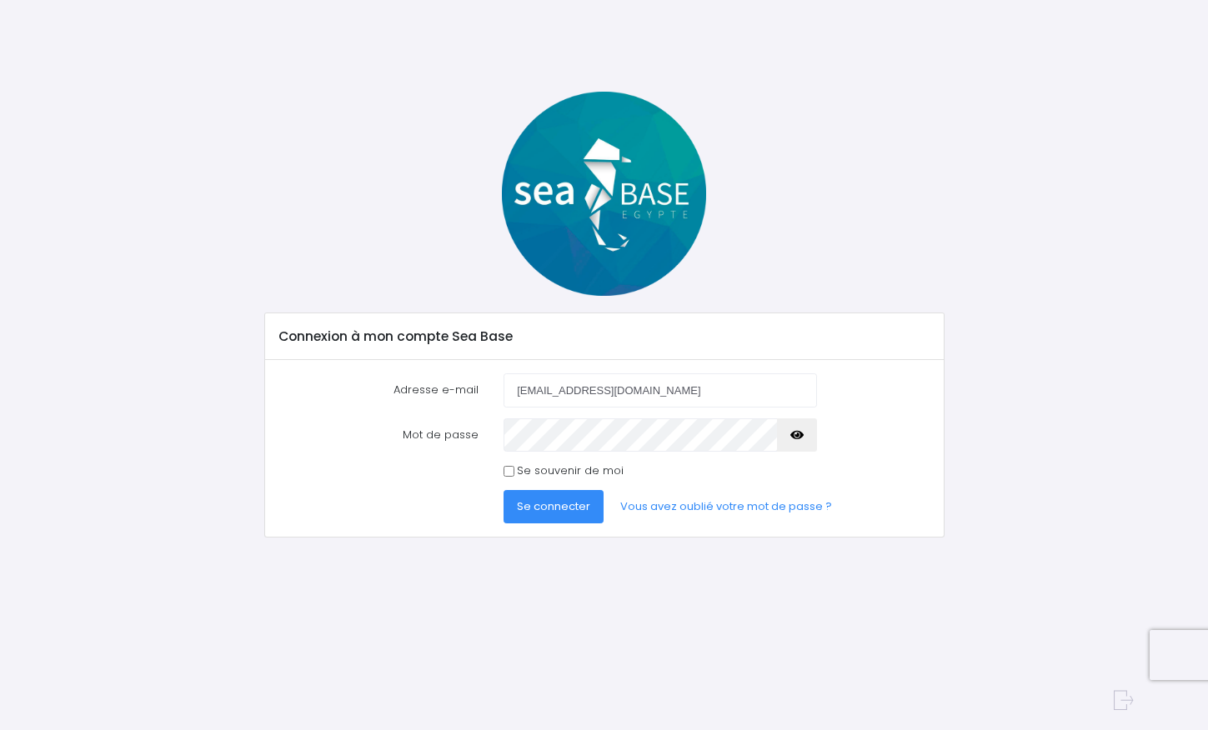
drag, startPoint x: 660, startPoint y: 393, endPoint x: 495, endPoint y: 393, distance: 165.1
click at [504, 393] on input "[EMAIL_ADDRESS][DOMAIN_NAME]" at bounding box center [661, 390] width 314 height 33
click at [691, 389] on input "[EMAIL_ADDRESS][DOMAIN_NAME]" at bounding box center [661, 390] width 314 height 33
type input "[EMAIL_ADDRESS][DOMAIN_NAME]"
click at [555, 508] on span "Se connecter" at bounding box center [553, 507] width 73 height 16
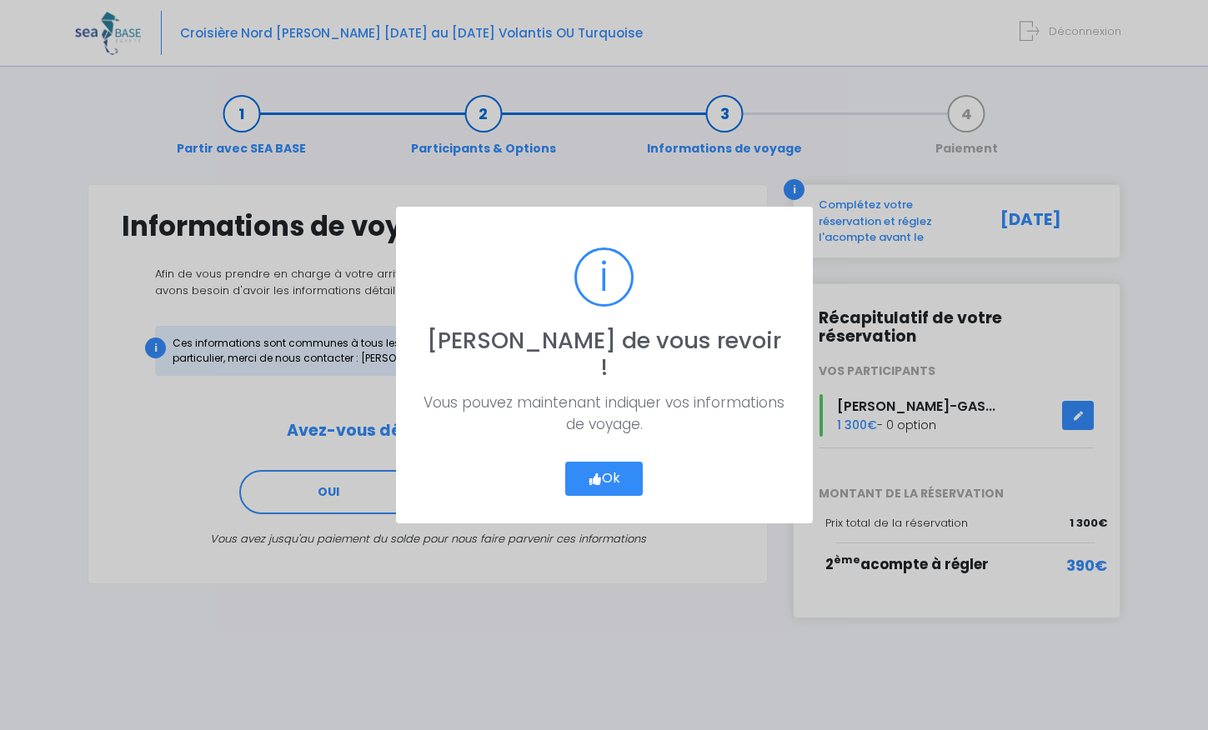
click at [620, 462] on button "Ok" at bounding box center [604, 479] width 78 height 35
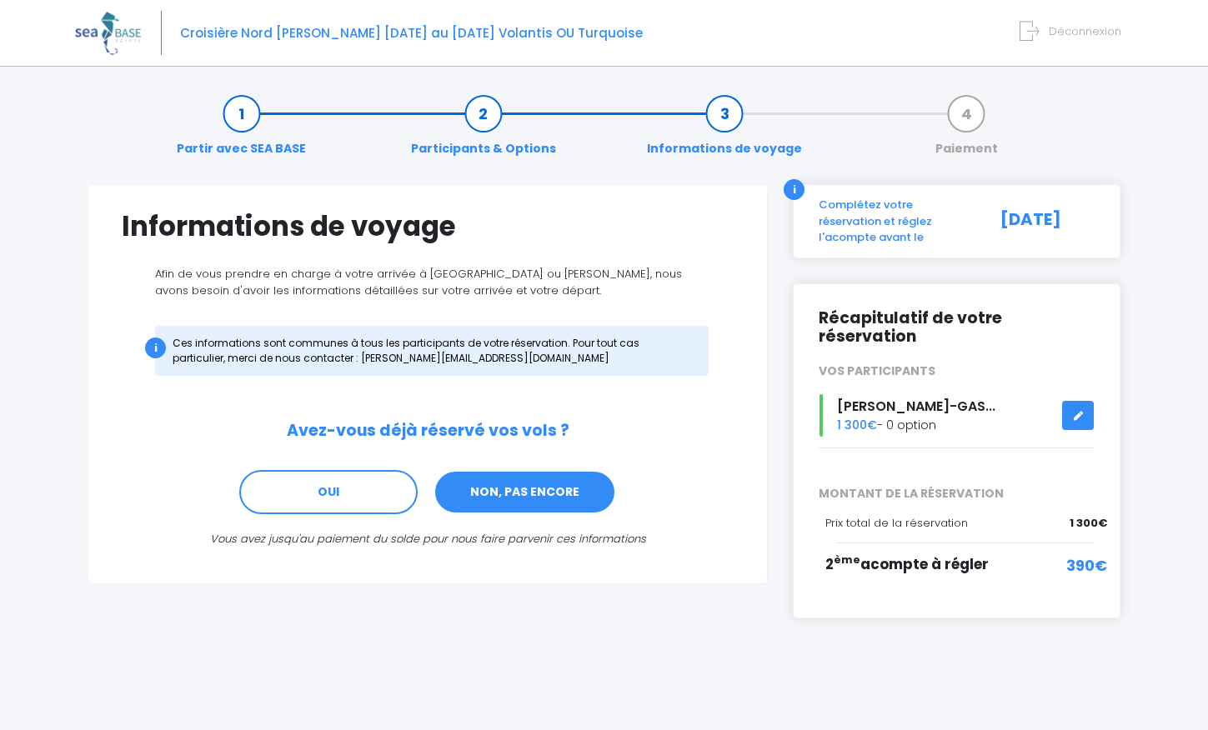
click at [542, 489] on link "NON, PAS ENCORE" at bounding box center [525, 492] width 183 height 45
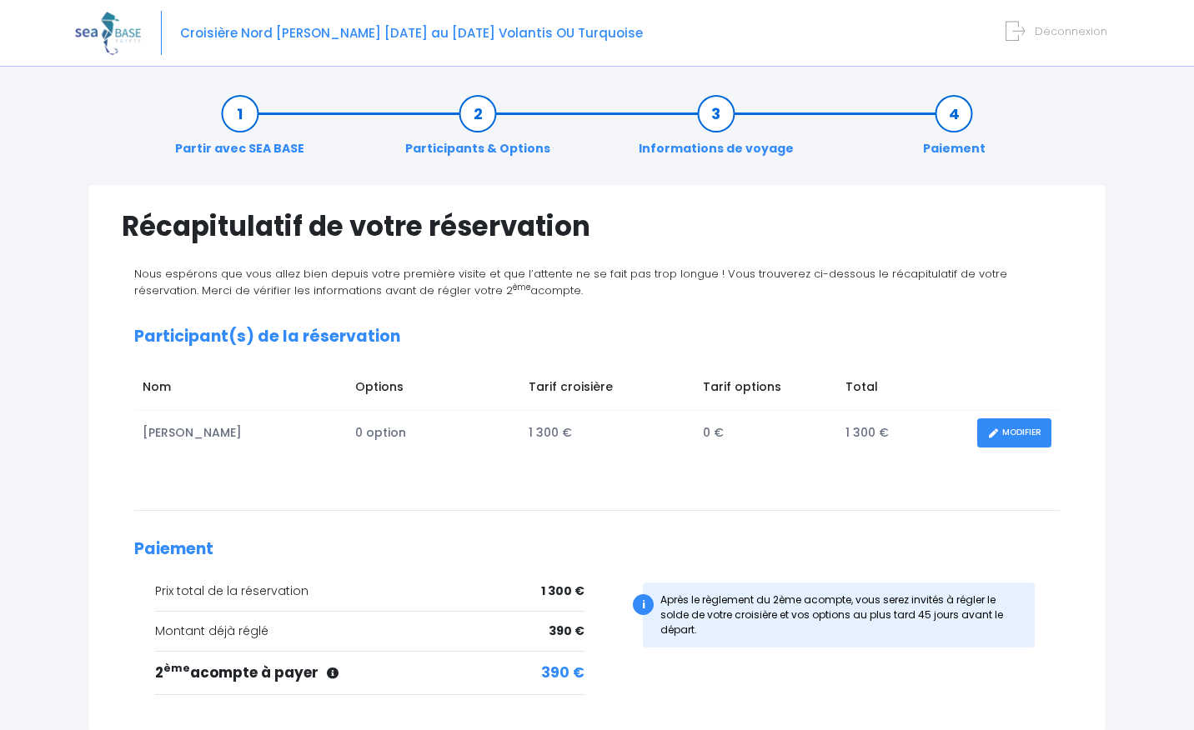
scroll to position [147, 0]
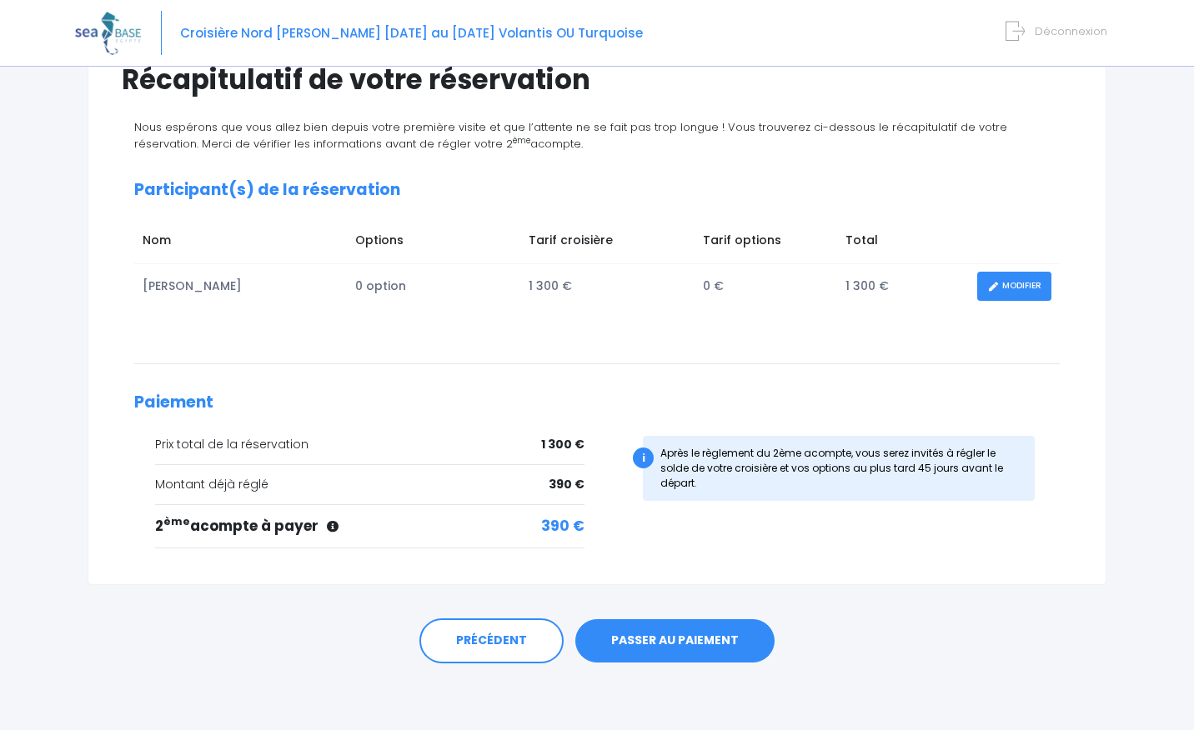
click at [668, 639] on link "PASSER AU PAIEMENT" at bounding box center [674, 641] width 199 height 43
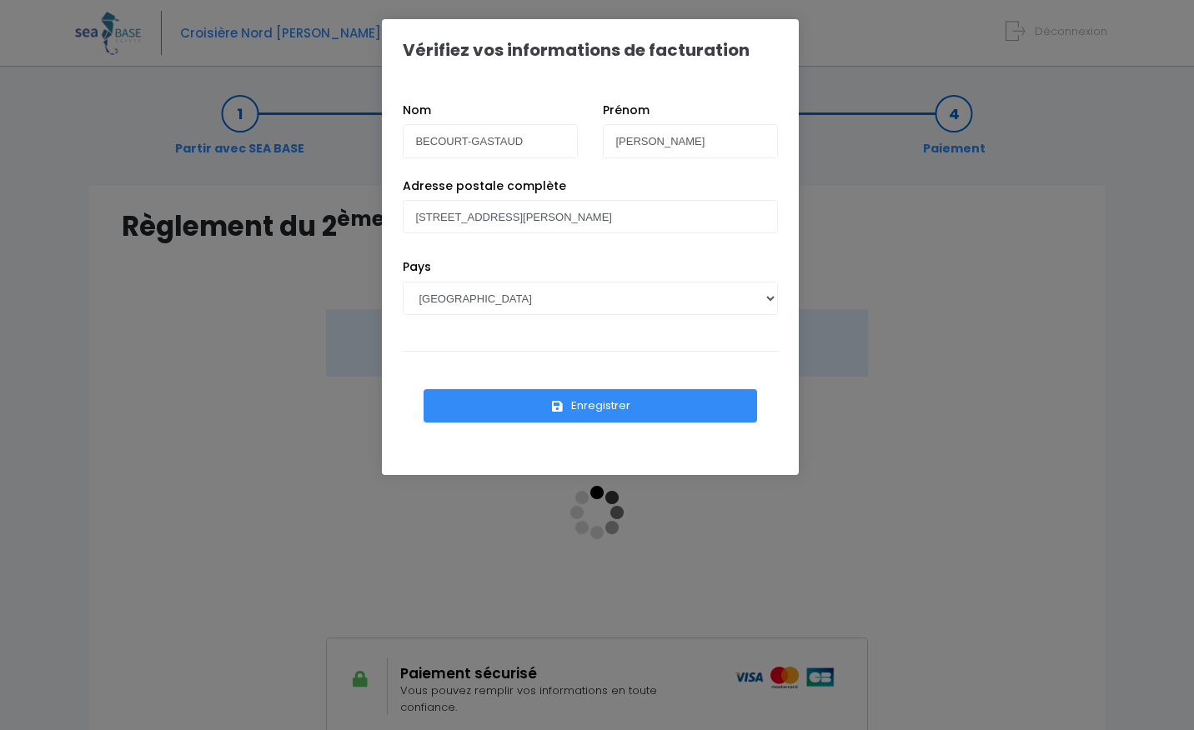
click at [581, 404] on button "Enregistrer" at bounding box center [591, 405] width 334 height 33
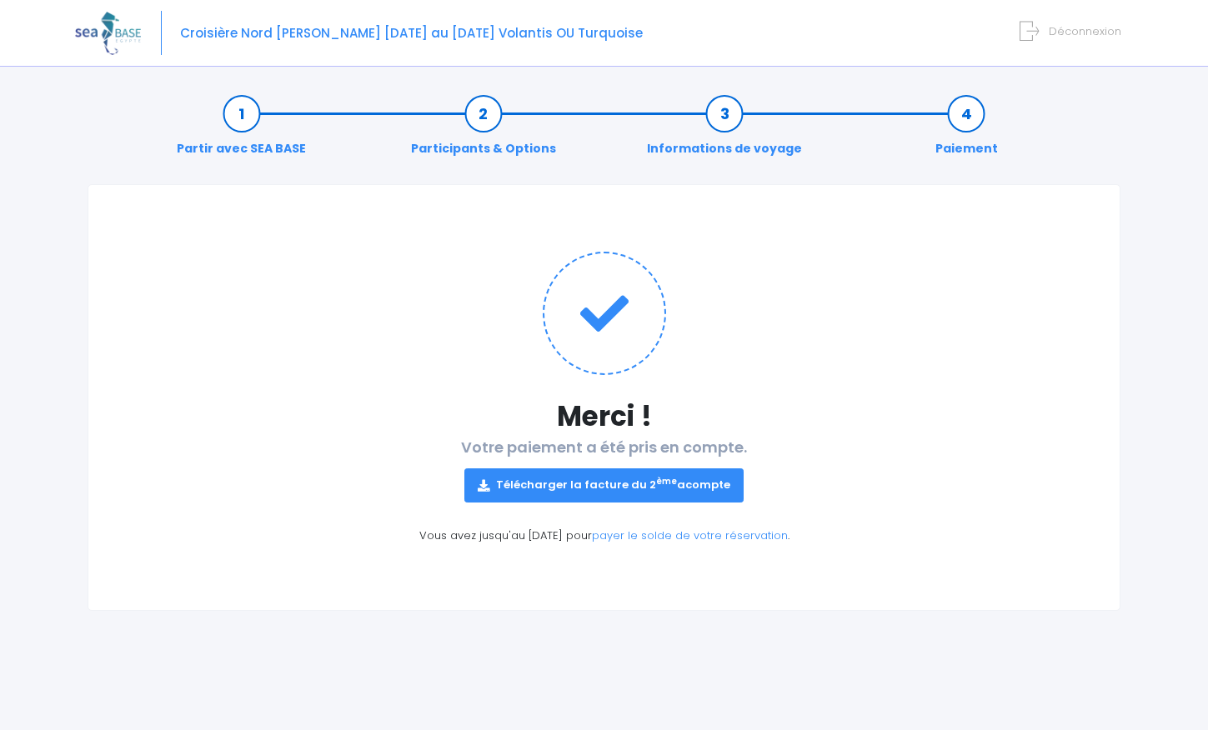
click at [652, 480] on link "Télécharger la facture du 2 ème acompte" at bounding box center [603, 485] width 279 height 33
click at [635, 314] on icon at bounding box center [604, 313] width 123 height 123
click at [1079, 93] on div "Partir avec SEA BASE Participants & Options Informations de voyage Paiement" at bounding box center [604, 131] width 1033 height 107
drag, startPoint x: 614, startPoint y: 329, endPoint x: 565, endPoint y: 279, distance: 69.0
click at [614, 328] on icon at bounding box center [604, 313] width 123 height 123
